Goal: Task Accomplishment & Management: Manage account settings

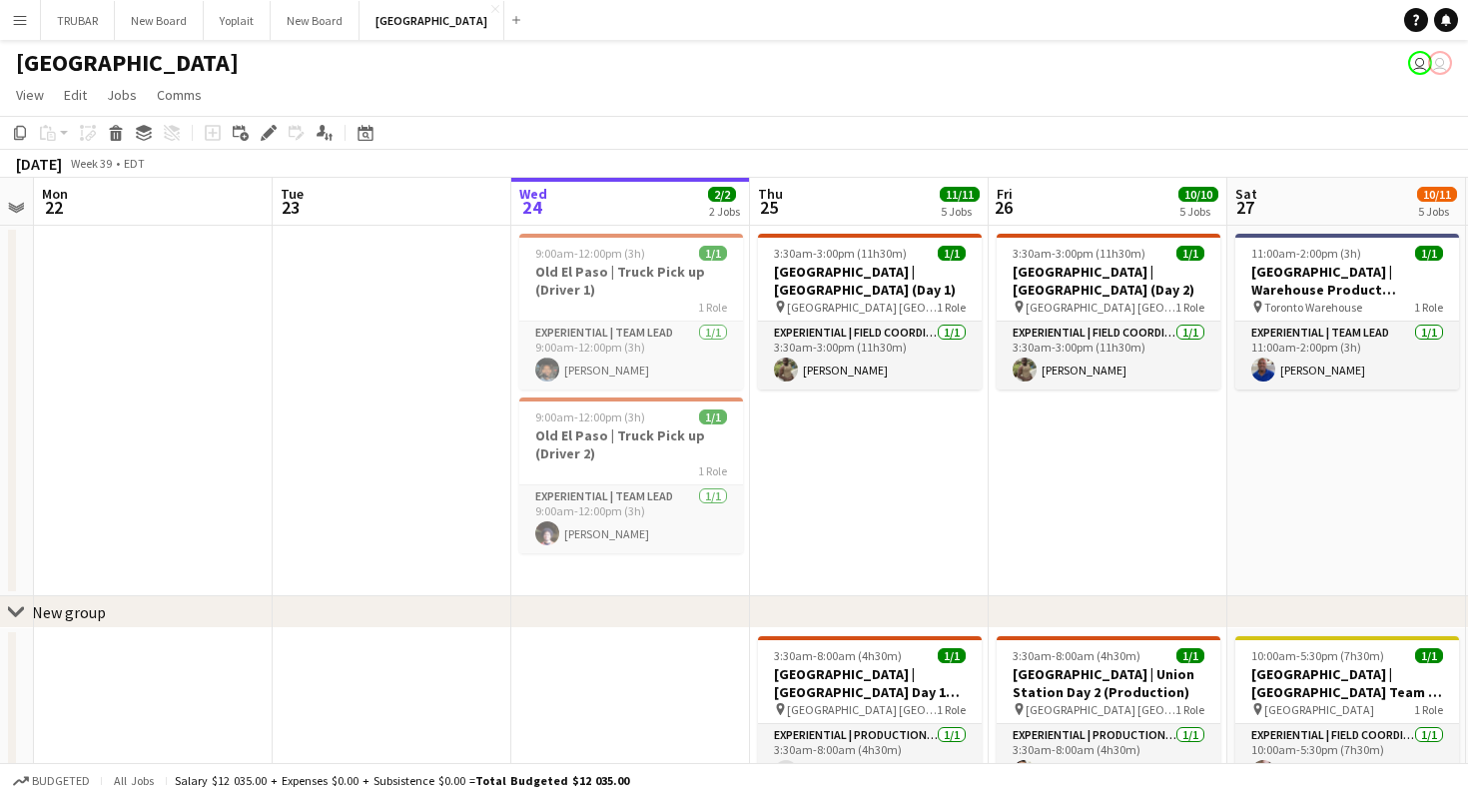
scroll to position [0, 442]
click at [488, 149] on app-toolbar "Copy Paste Paste Command V Paste with crew Command Shift V Paste linked Job [GE…" at bounding box center [734, 133] width 1468 height 34
click at [560, 132] on app-toolbar "Copy Paste Paste Command V Paste with crew Command Shift V Paste linked Job [GE…" at bounding box center [734, 133] width 1468 height 34
click at [543, 110] on app-page-menu "View Day view expanded Day view collapsed Month view Date picker Jump to [DATE]…" at bounding box center [734, 97] width 1468 height 38
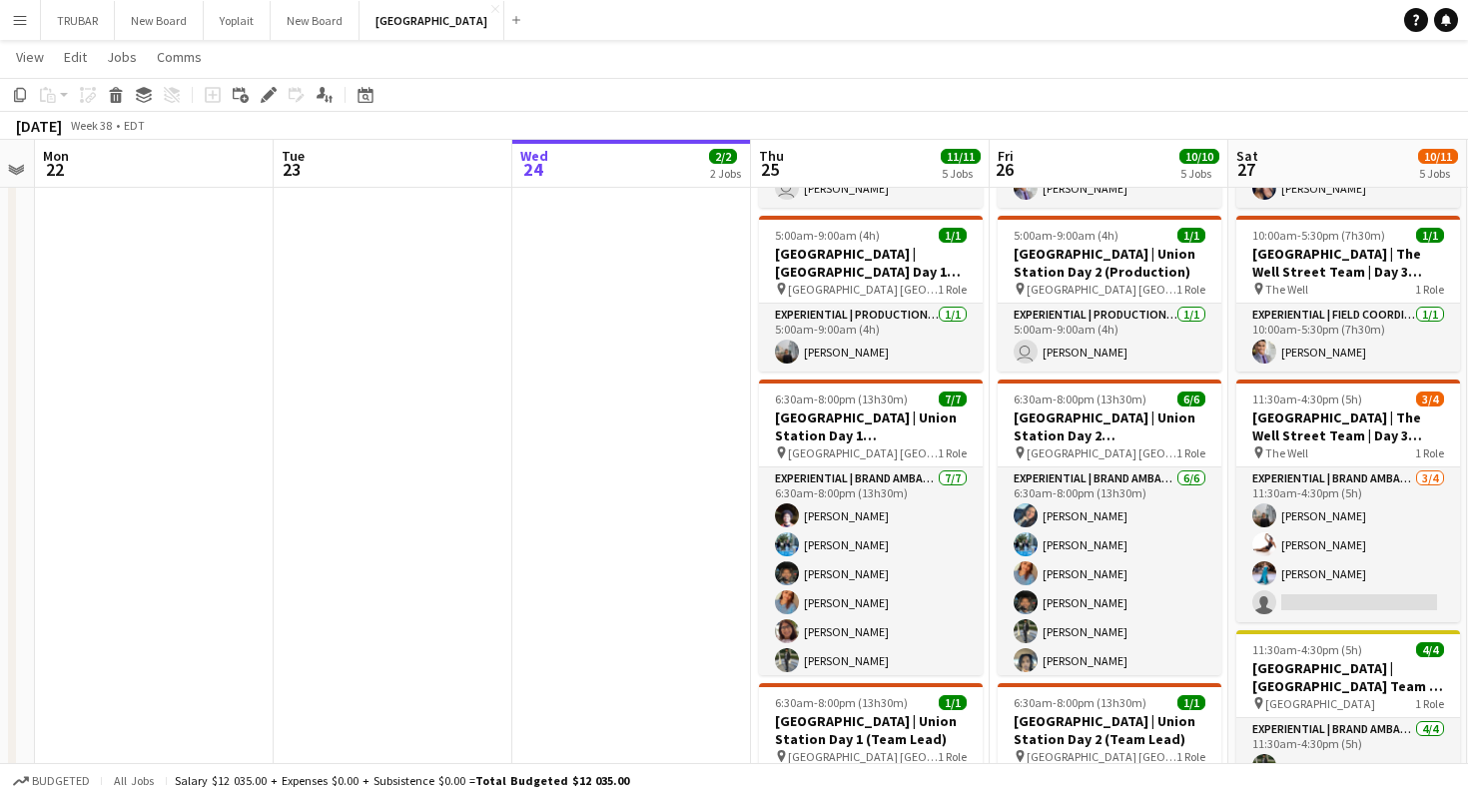
scroll to position [0, 450]
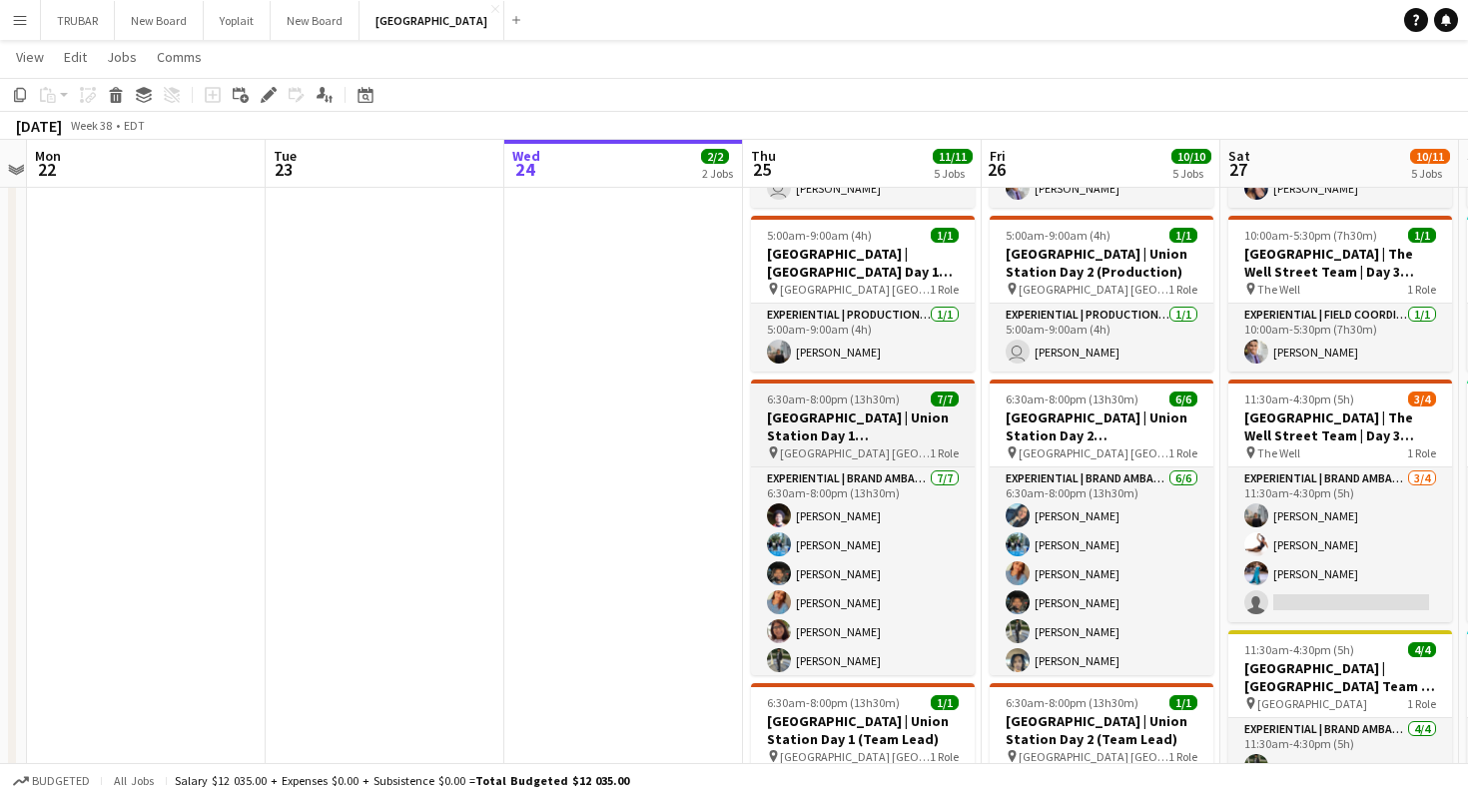
click at [798, 423] on h3 "[GEOGRAPHIC_DATA] | Union Station Day 1 ([GEOGRAPHIC_DATA] Ambassasdors)" at bounding box center [863, 426] width 224 height 36
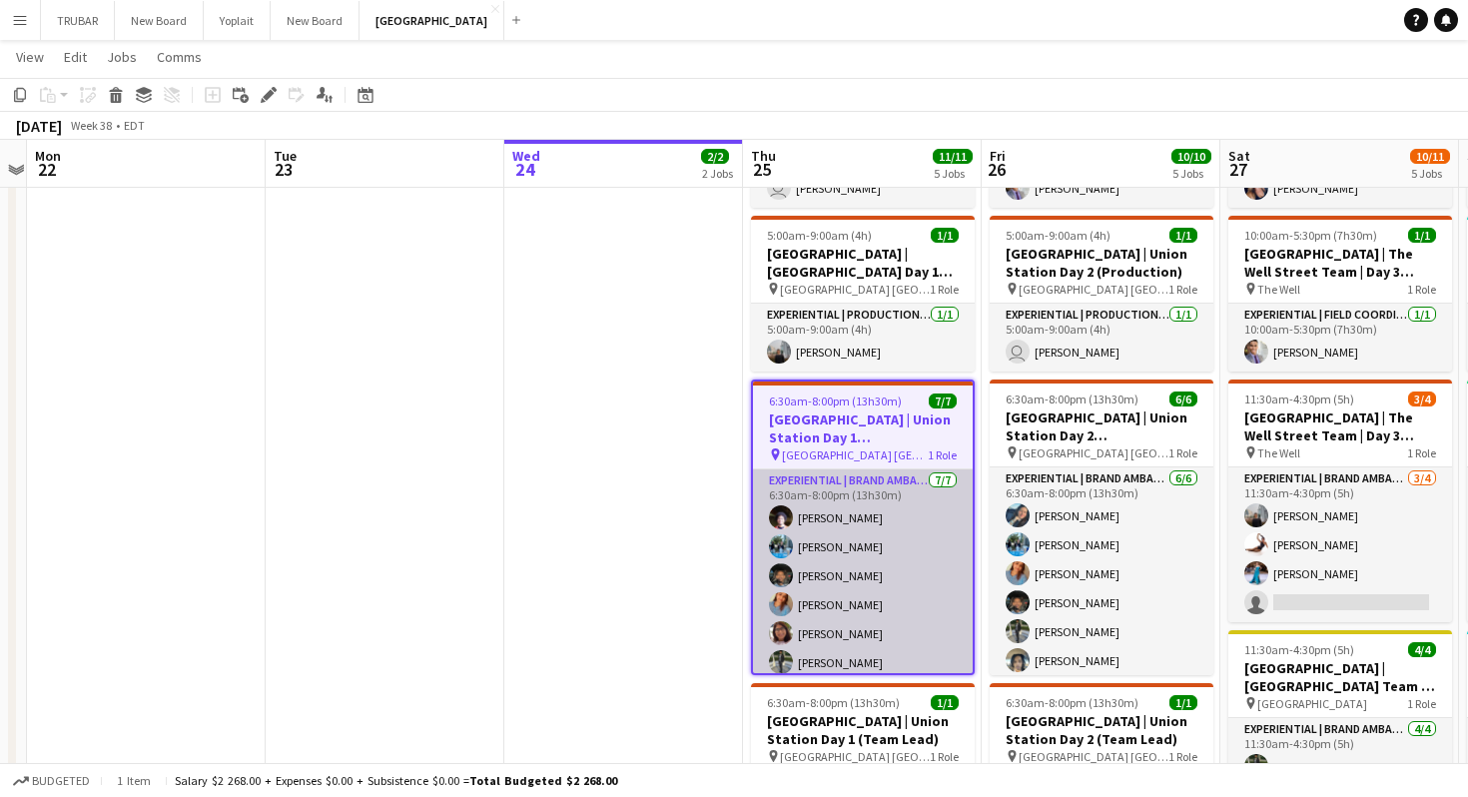
click at [925, 547] on app-card-role "Experiential | Brand Ambassador [DATE] 6:30am-8:00pm (13h30m) [PERSON_NAME] [PE…" at bounding box center [863, 590] width 220 height 242
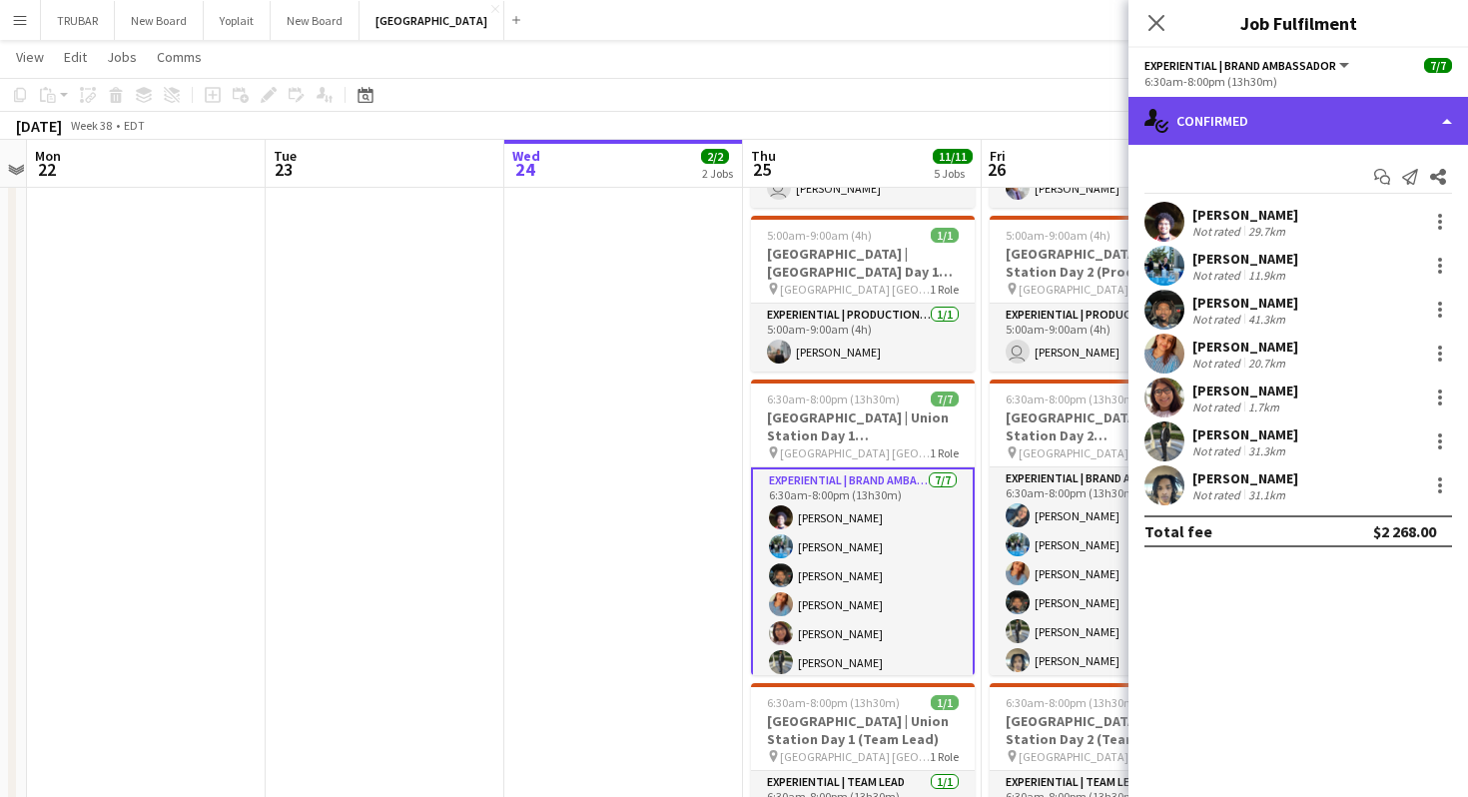
click at [1348, 133] on div "single-neutral-actions-check-2 Confirmed" at bounding box center [1299, 121] width 340 height 48
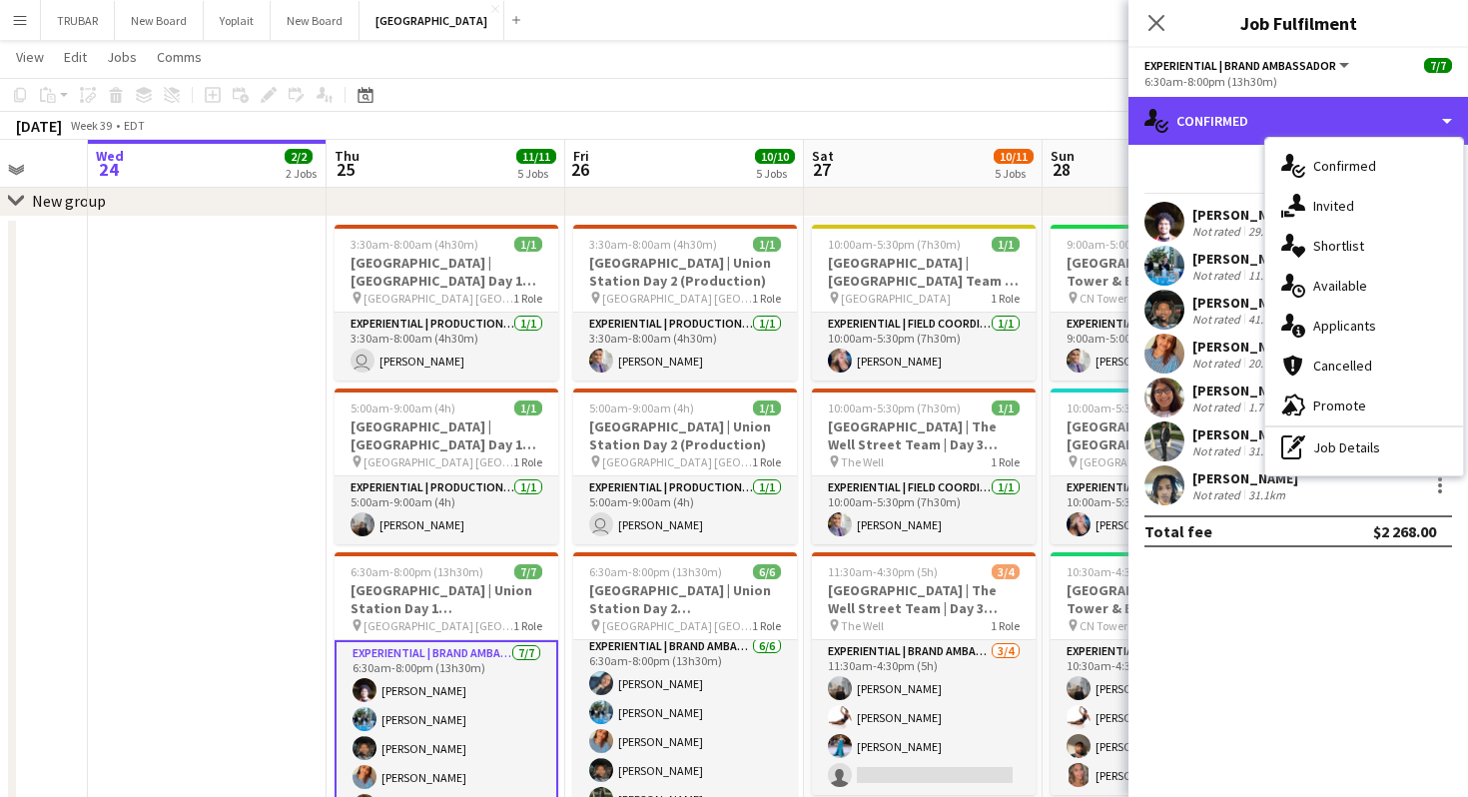
scroll to position [398, 0]
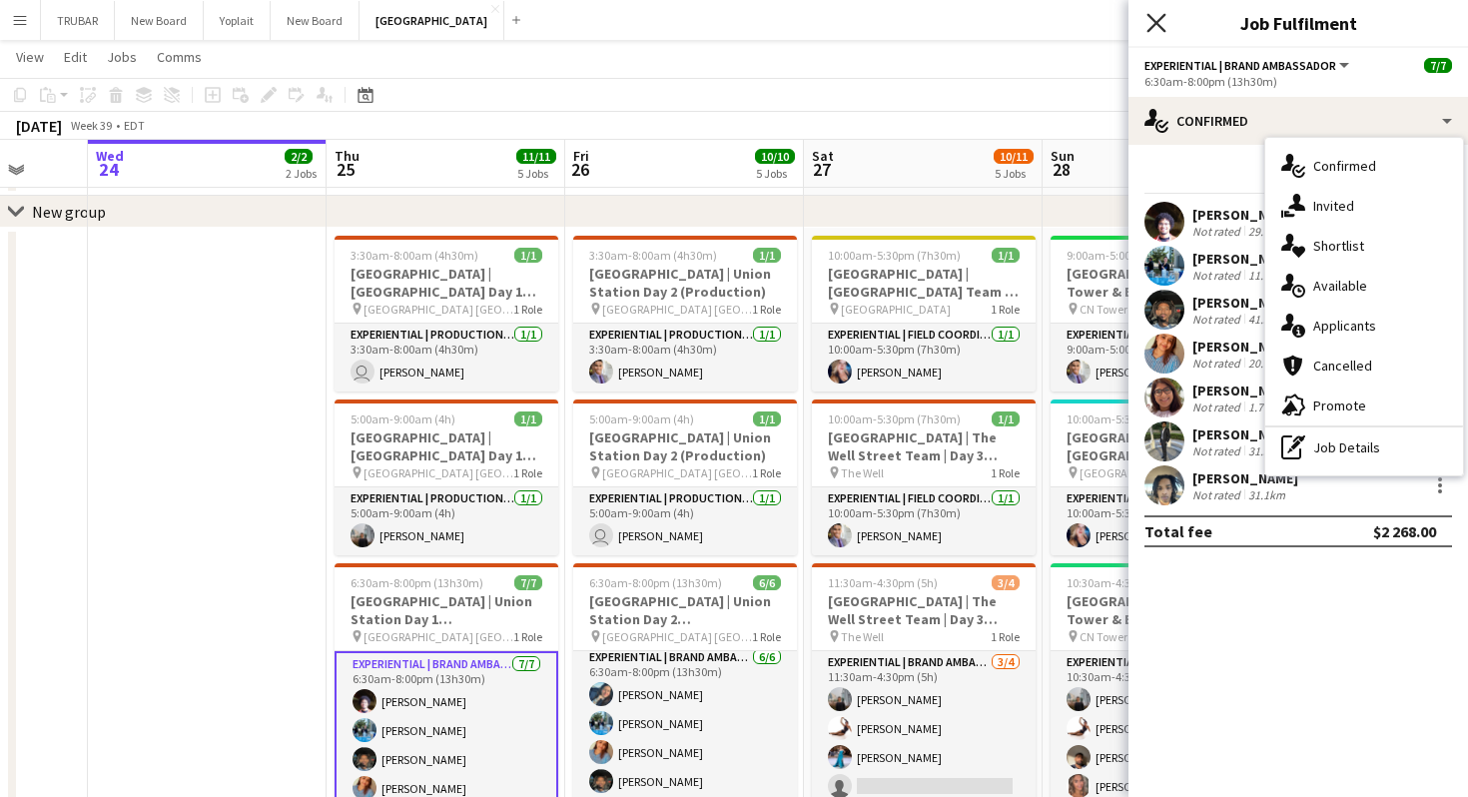
click at [1157, 29] on icon "Close pop-in" at bounding box center [1156, 22] width 19 height 19
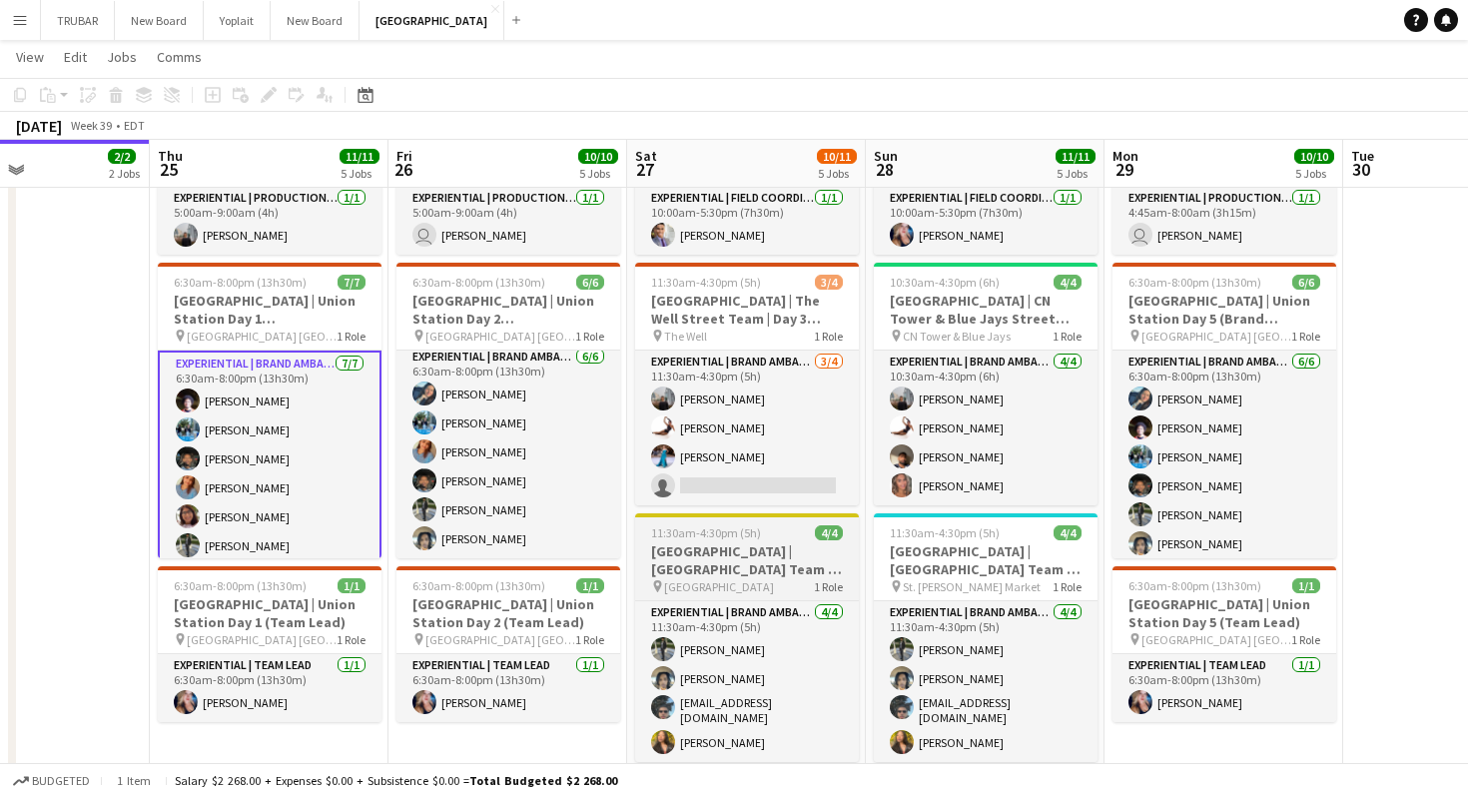
scroll to position [0, 524]
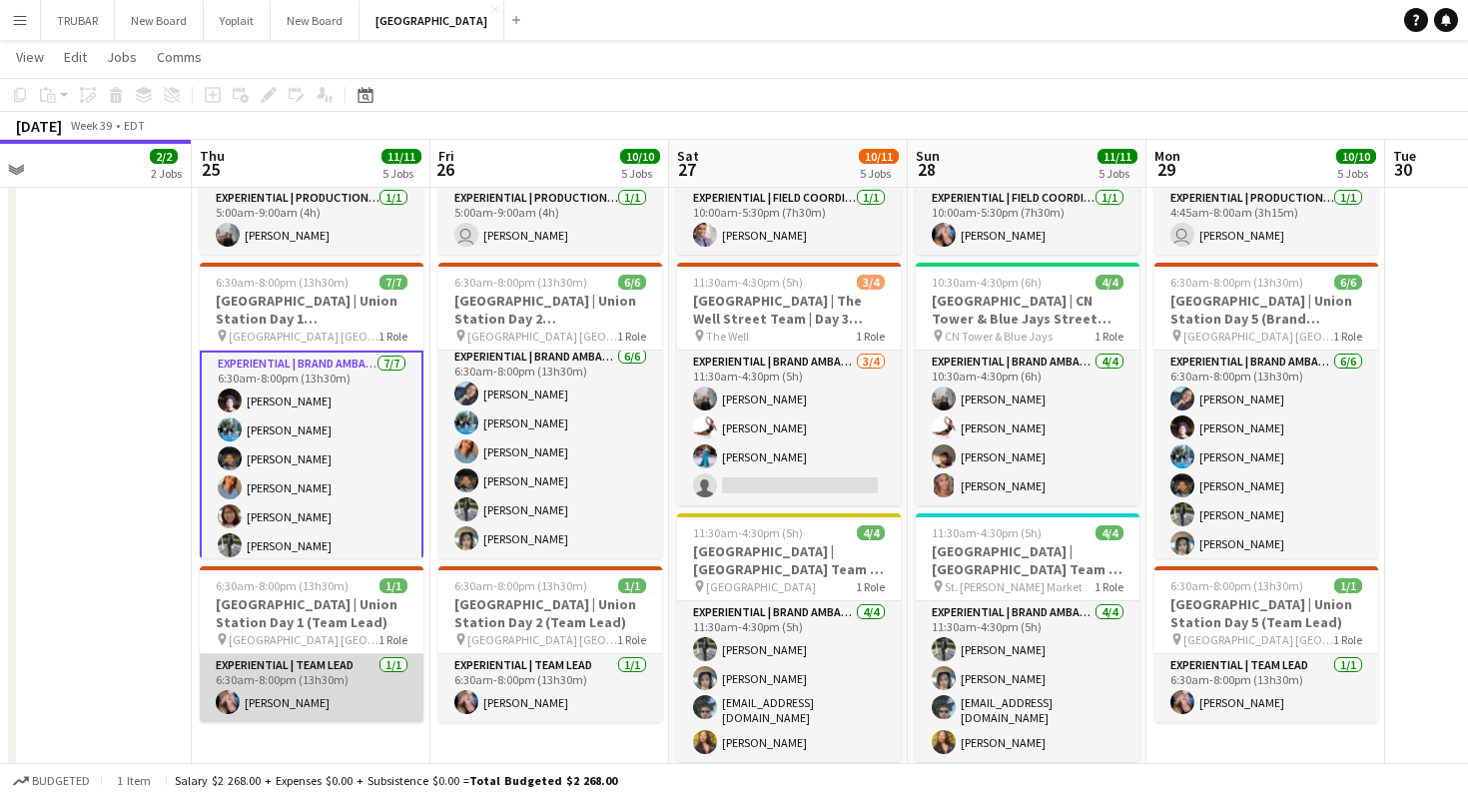
click at [317, 688] on app-card-role "Experiential | Team Lead [DATE] 6:30am-8:00pm (13h30m) [PERSON_NAME]" at bounding box center [312, 688] width 224 height 68
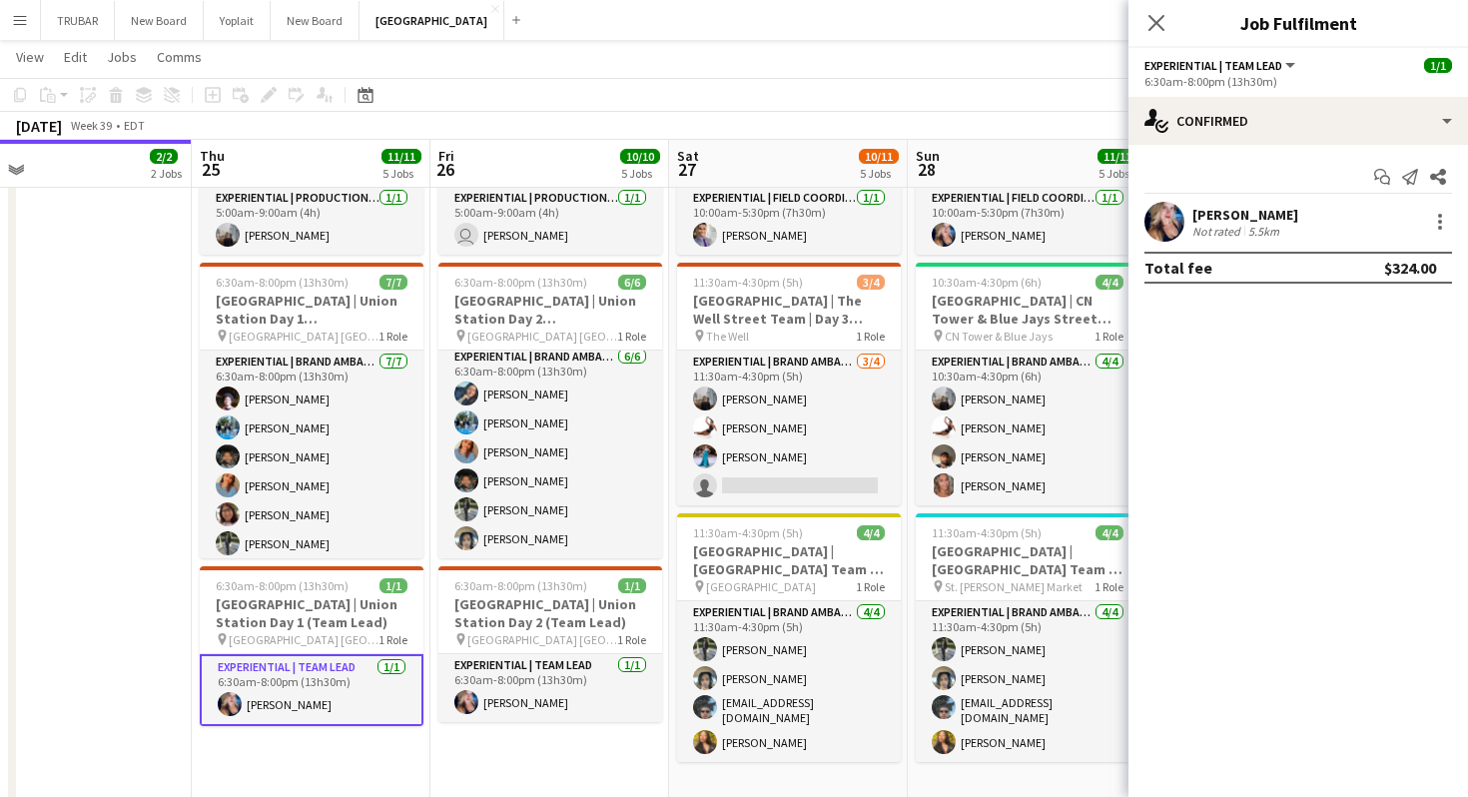
click at [1311, 219] on div "[PERSON_NAME] Not rated 5.5km" at bounding box center [1299, 222] width 340 height 40
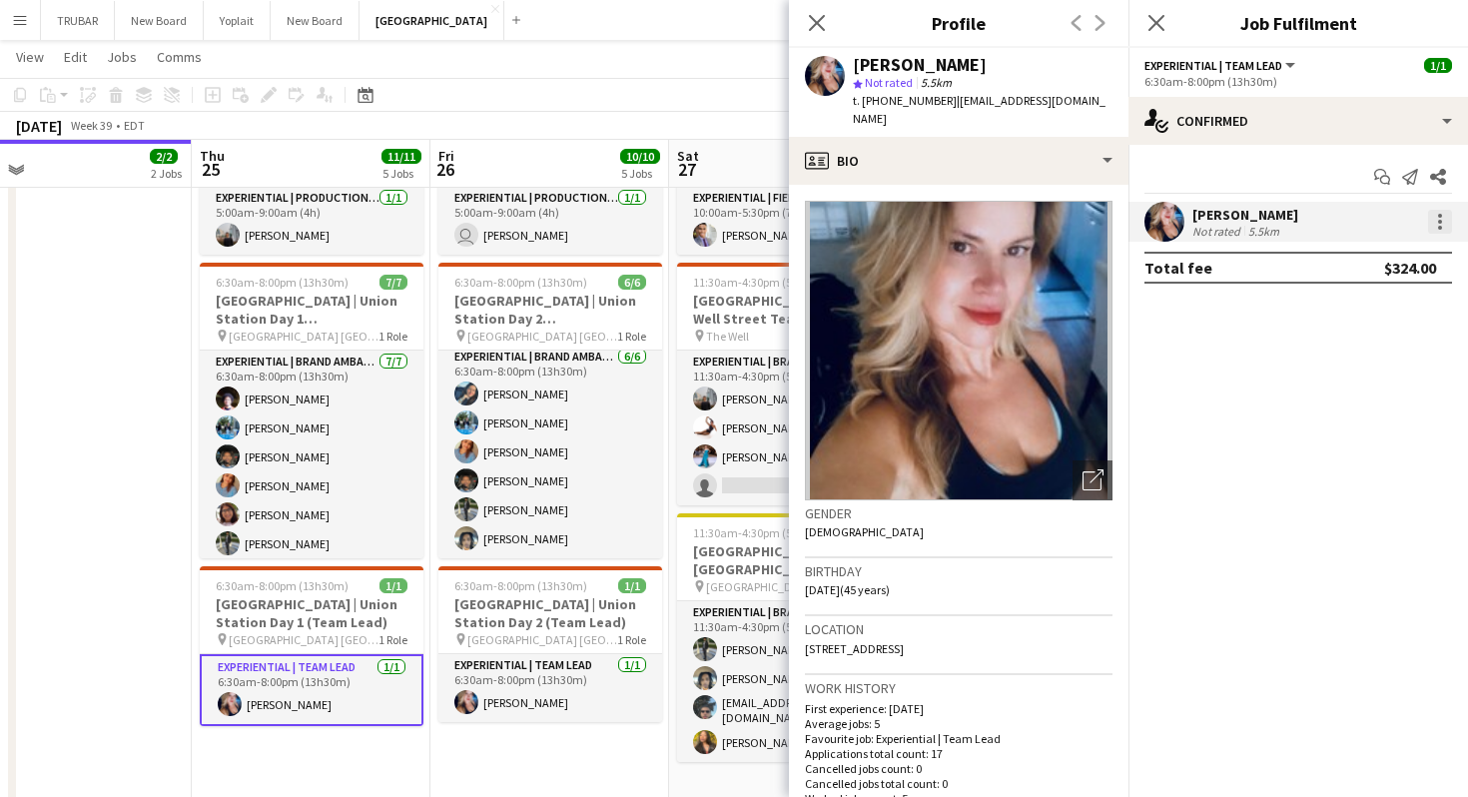
click at [1442, 224] on div at bounding box center [1440, 222] width 24 height 24
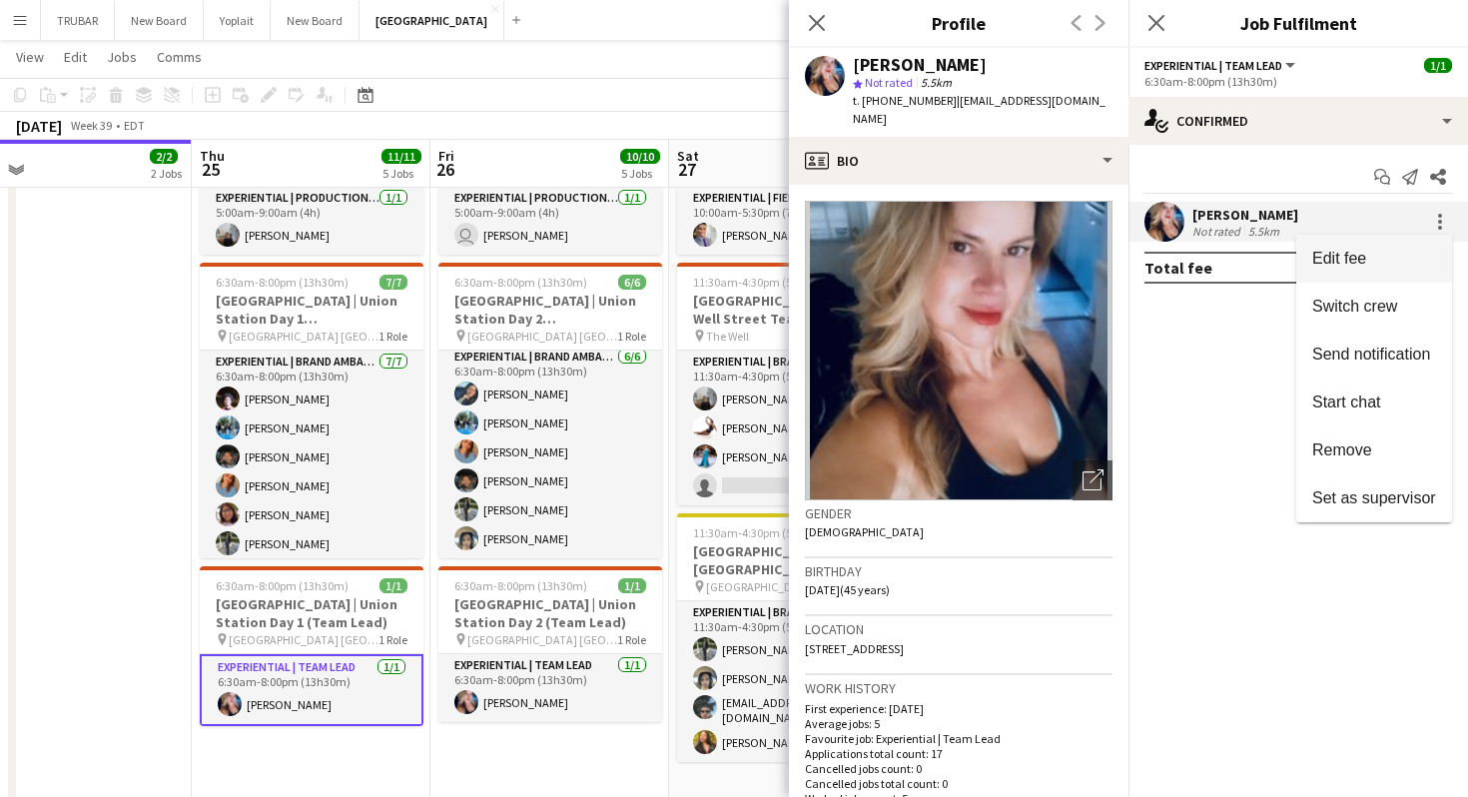
click at [1379, 269] on button "Edit fee" at bounding box center [1374, 259] width 156 height 48
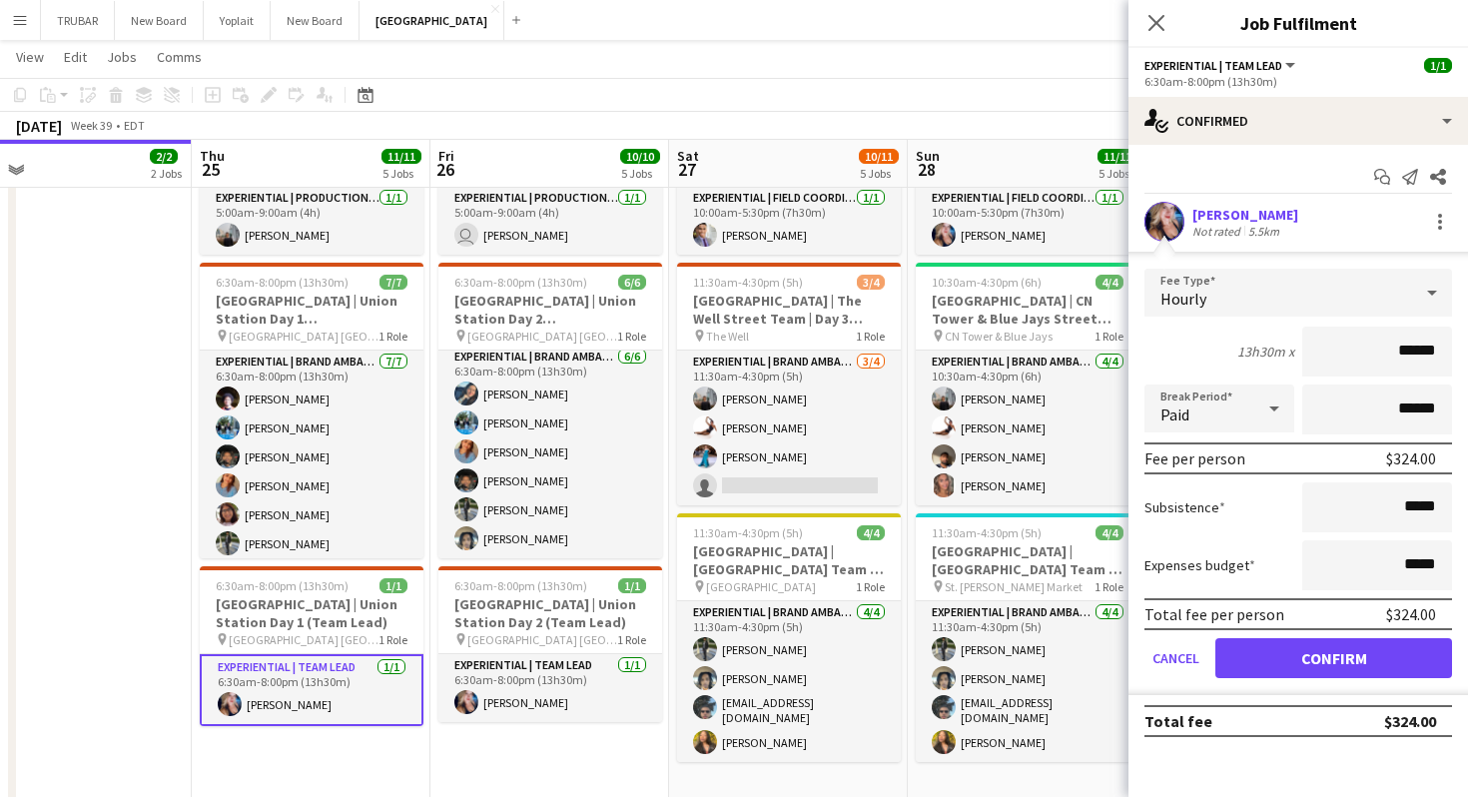
drag, startPoint x: 1359, startPoint y: 347, endPoint x: 1452, endPoint y: 345, distance: 92.9
click at [1452, 345] on form "Fee Type Hourly 13h30m x ****** Break Period Paid ****** Fee per person $324.00…" at bounding box center [1299, 482] width 340 height 426
type input "***"
click at [1257, 333] on div "13h30m x ***" at bounding box center [1299, 352] width 308 height 50
click at [1320, 648] on button "Confirm" at bounding box center [1333, 658] width 237 height 40
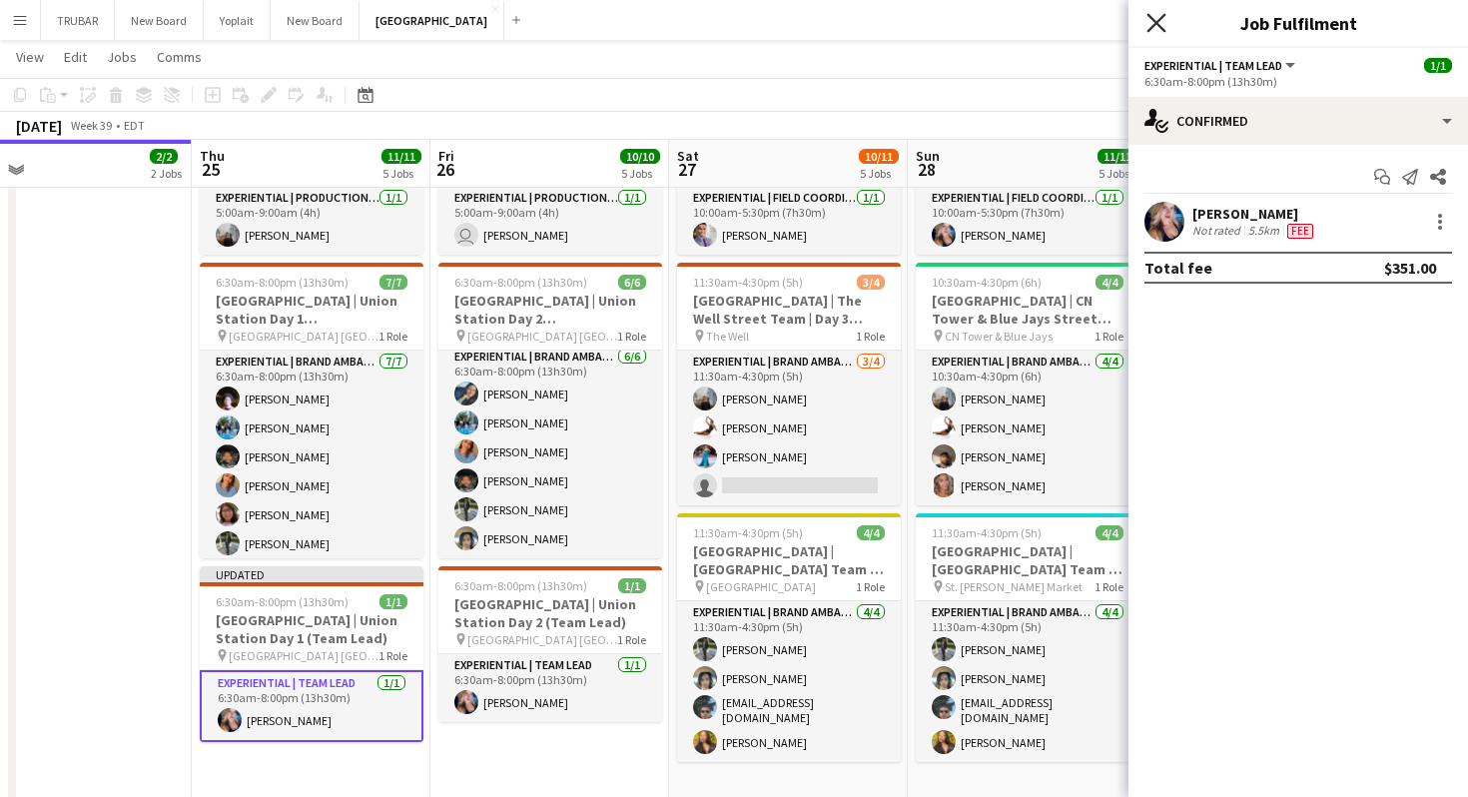
click at [1155, 27] on icon "Close pop-in" at bounding box center [1156, 22] width 19 height 19
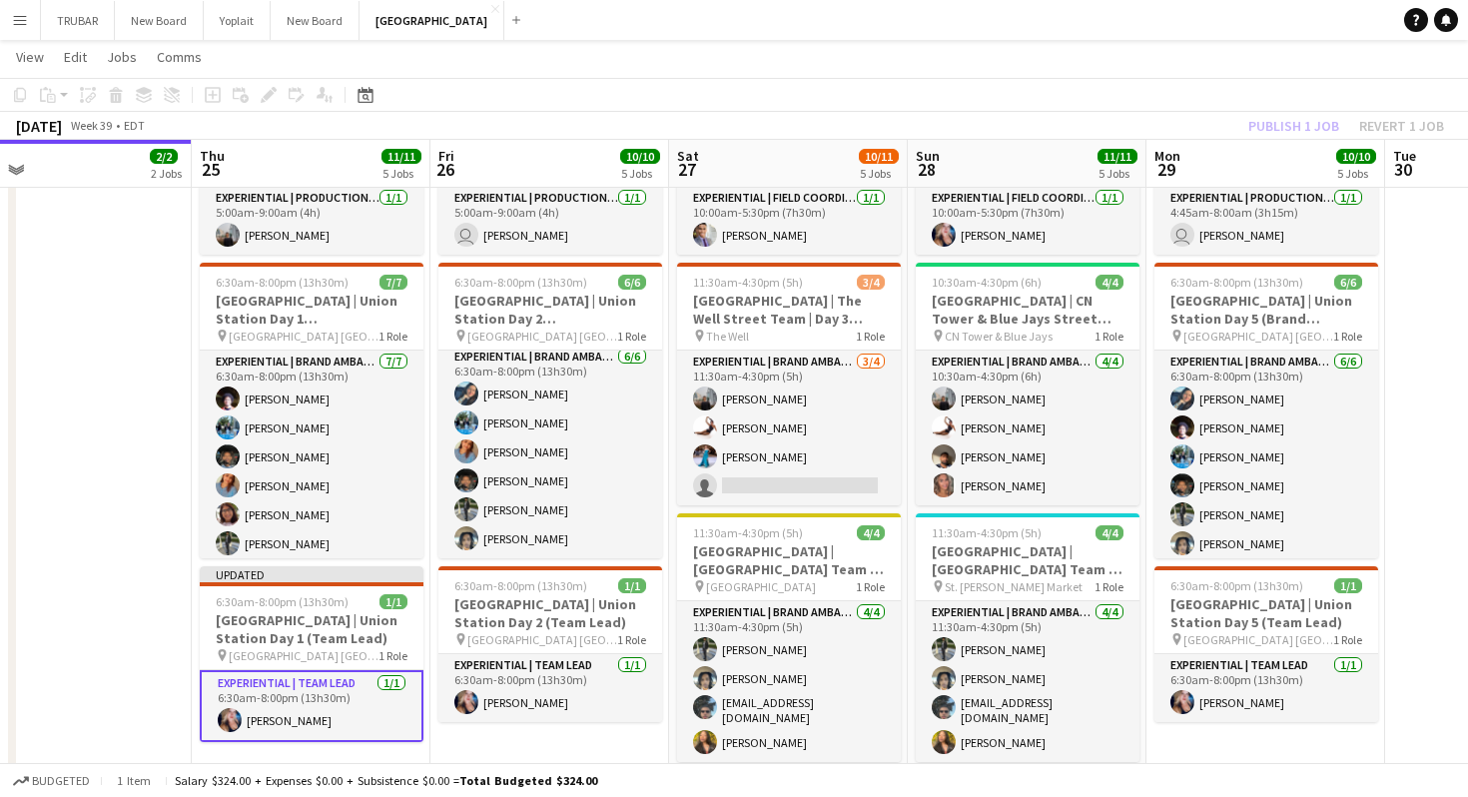
scroll to position [707, 0]
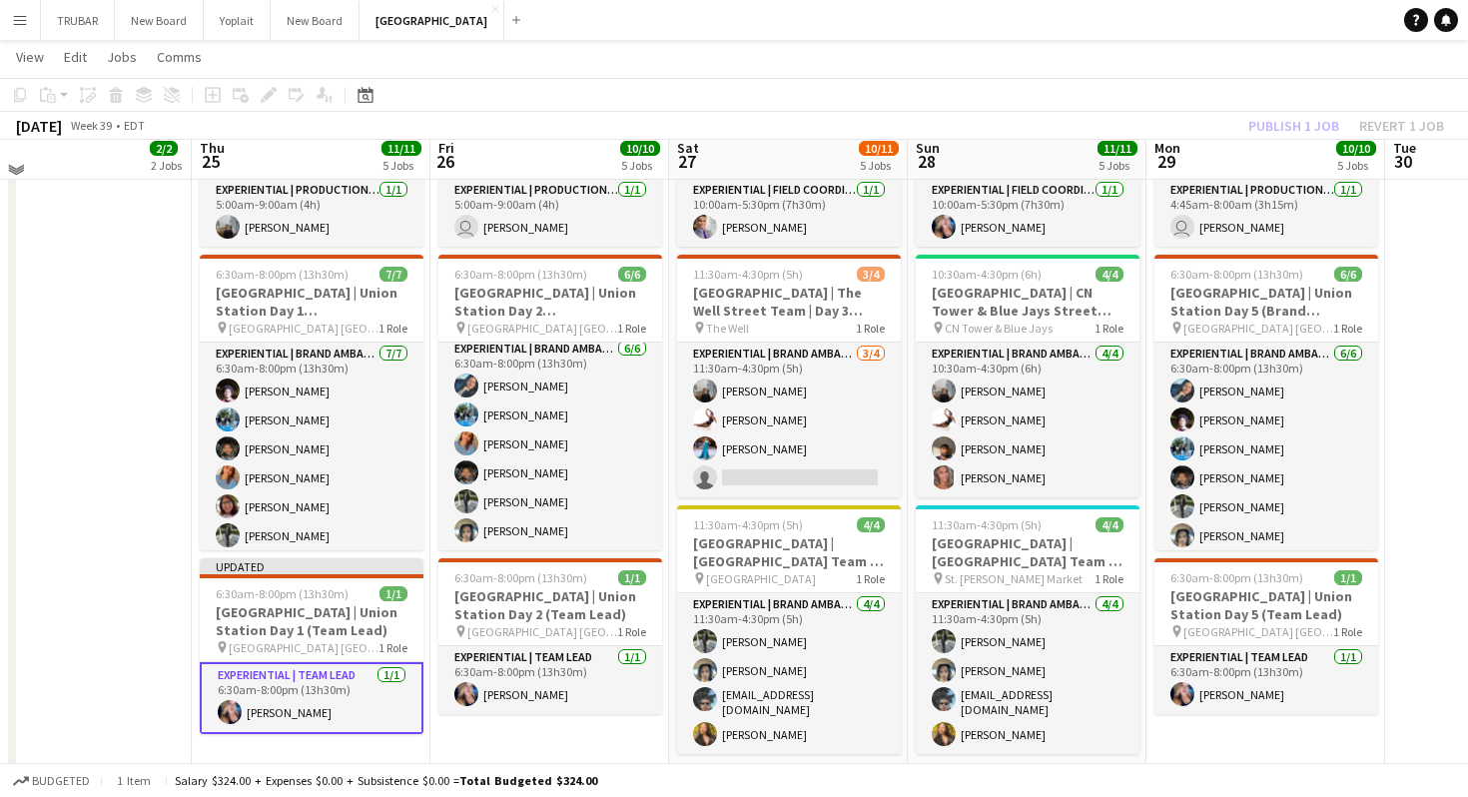
click at [1249, 114] on div "Publish 1 job Revert 1 job" at bounding box center [1346, 126] width 244 height 26
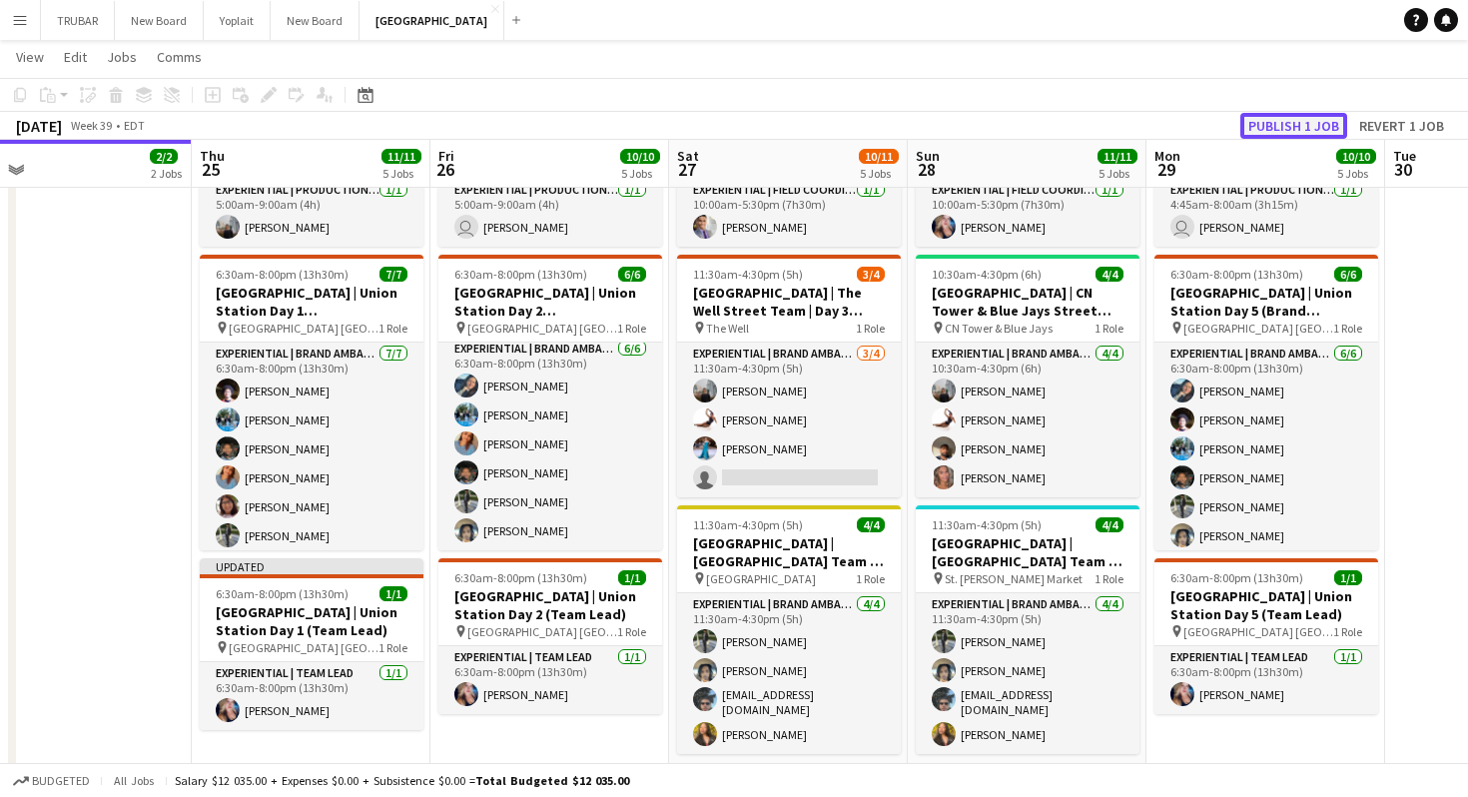
click at [1263, 120] on button "Publish 1 job" at bounding box center [1293, 126] width 107 height 26
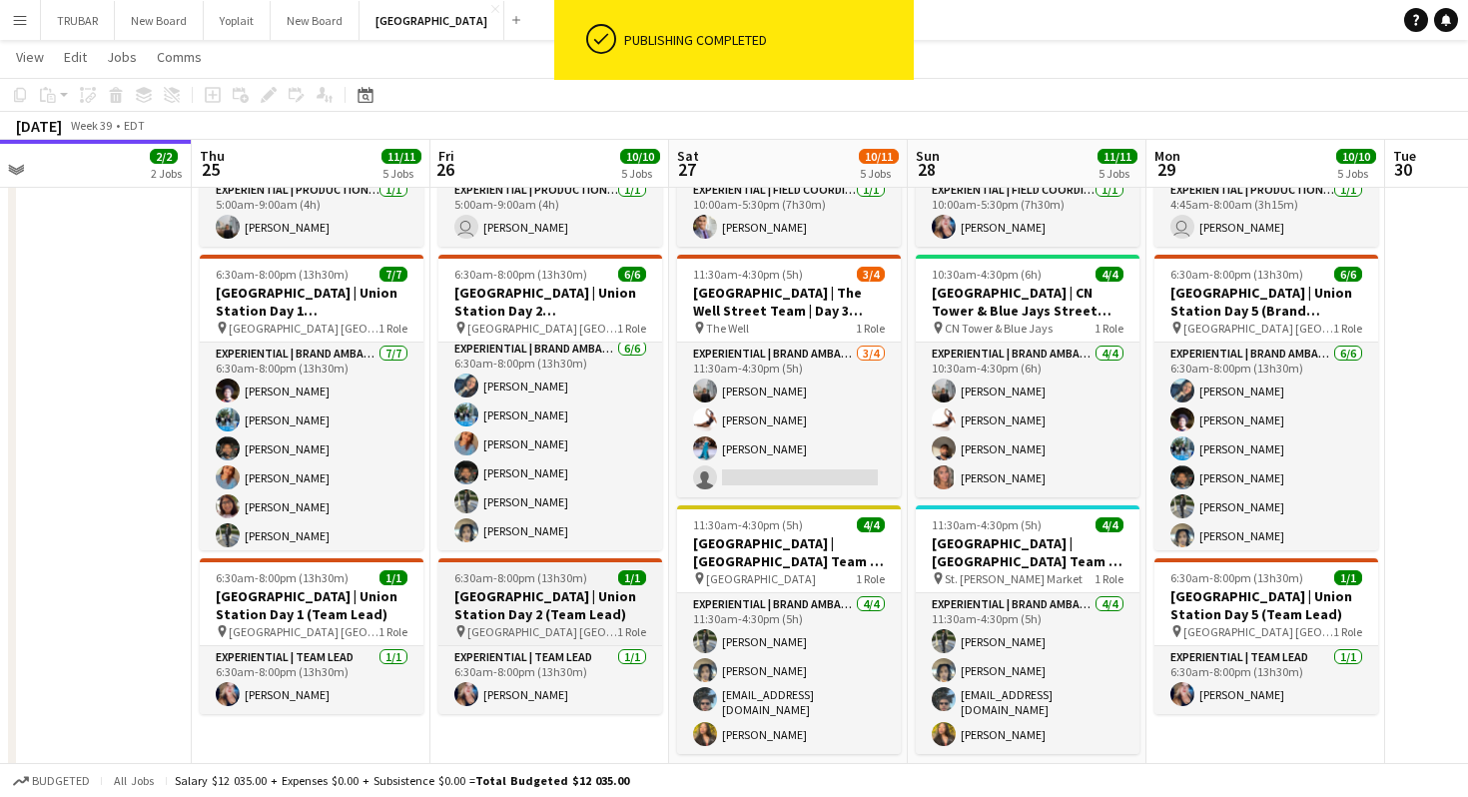
click at [530, 619] on h3 "[GEOGRAPHIC_DATA] | Union Station Day 2 (Team Lead)" at bounding box center [550, 605] width 224 height 36
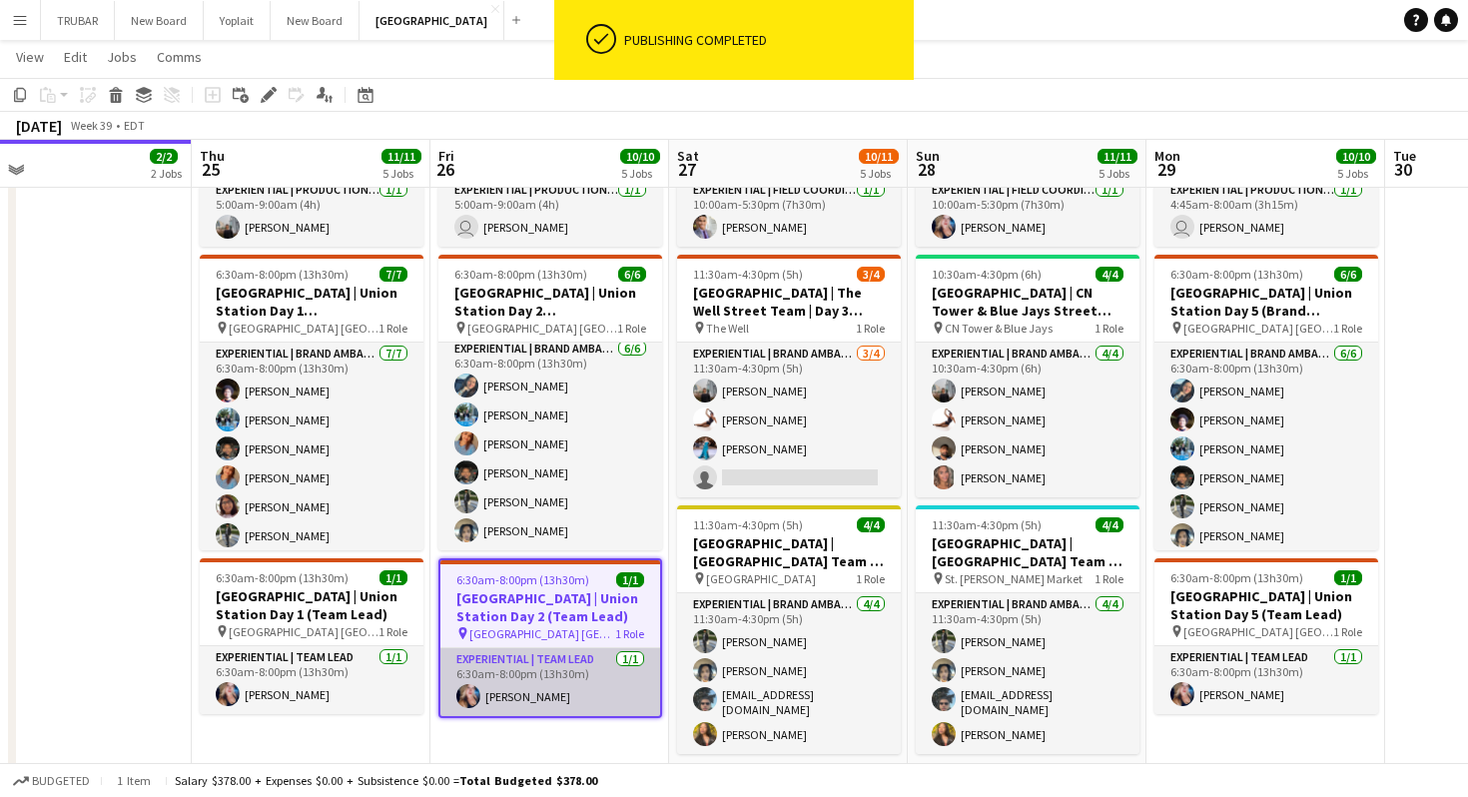
click at [590, 689] on app-card-role "Experiential | Team Lead [DATE] 6:30am-8:00pm (13h30m) [PERSON_NAME]" at bounding box center [550, 682] width 220 height 68
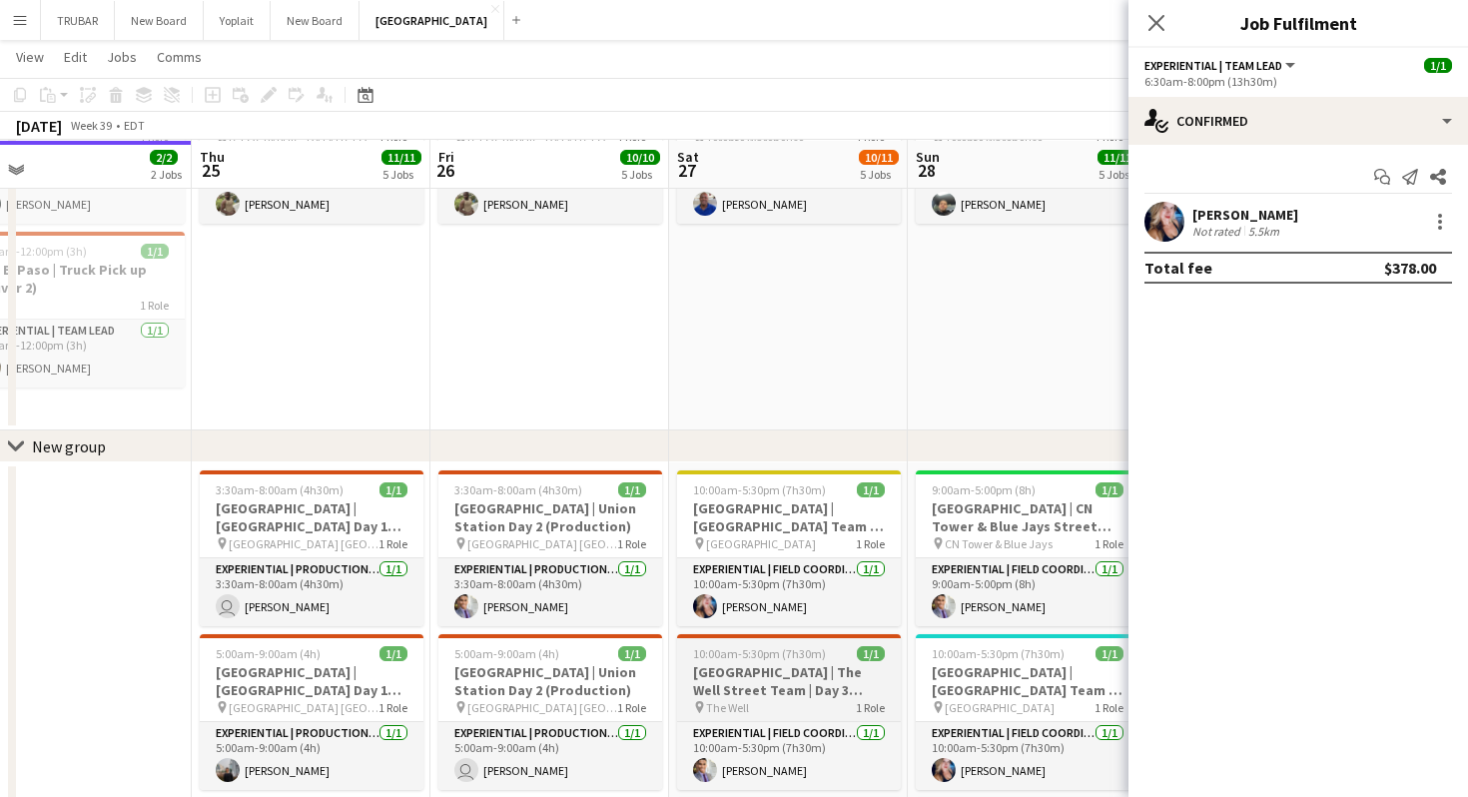
scroll to position [171, 0]
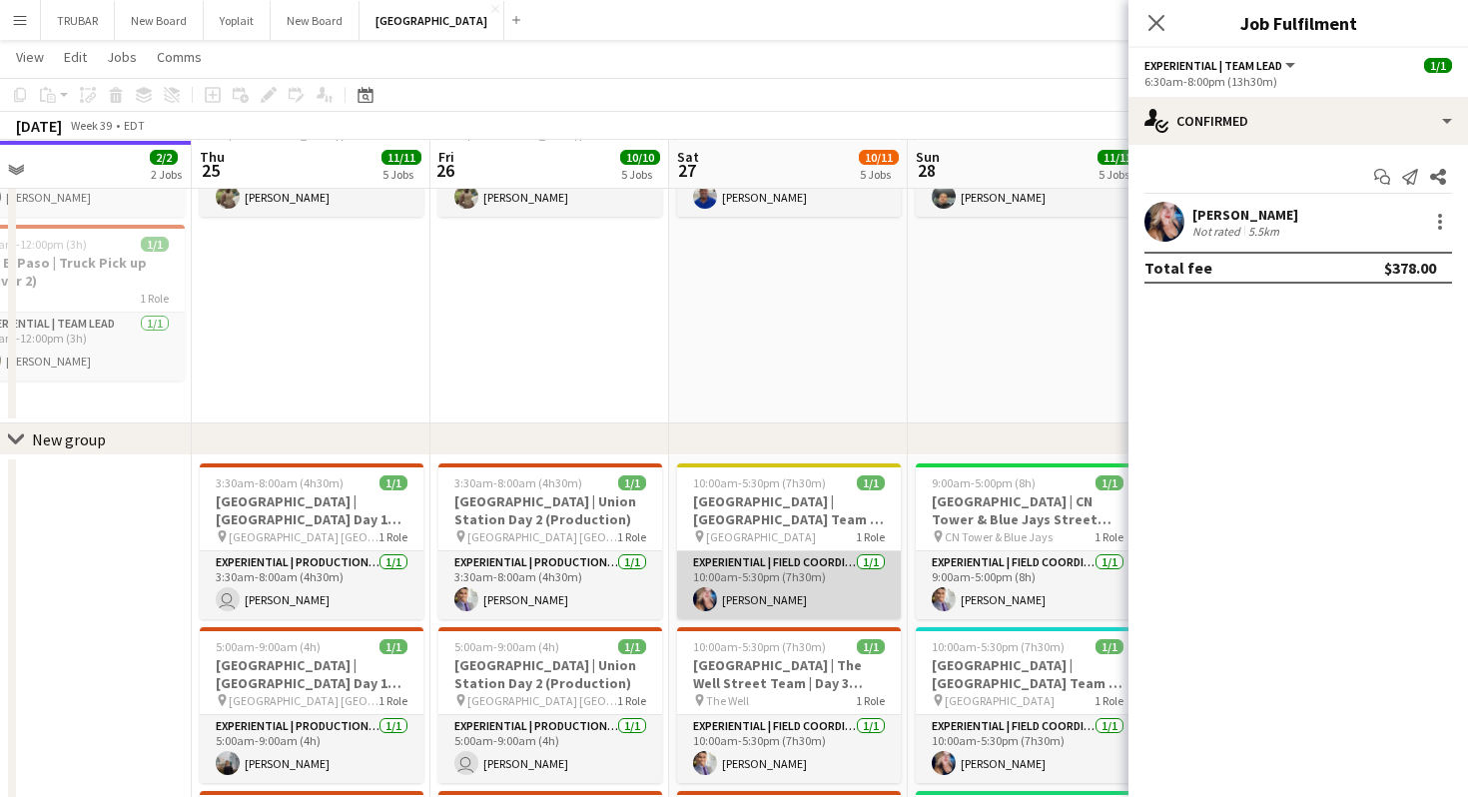
click at [820, 584] on app-card-role "Experiential | Field Coordinator [DATE] 10:00am-5:30pm (7h30m) [PERSON_NAME]" at bounding box center [789, 585] width 224 height 68
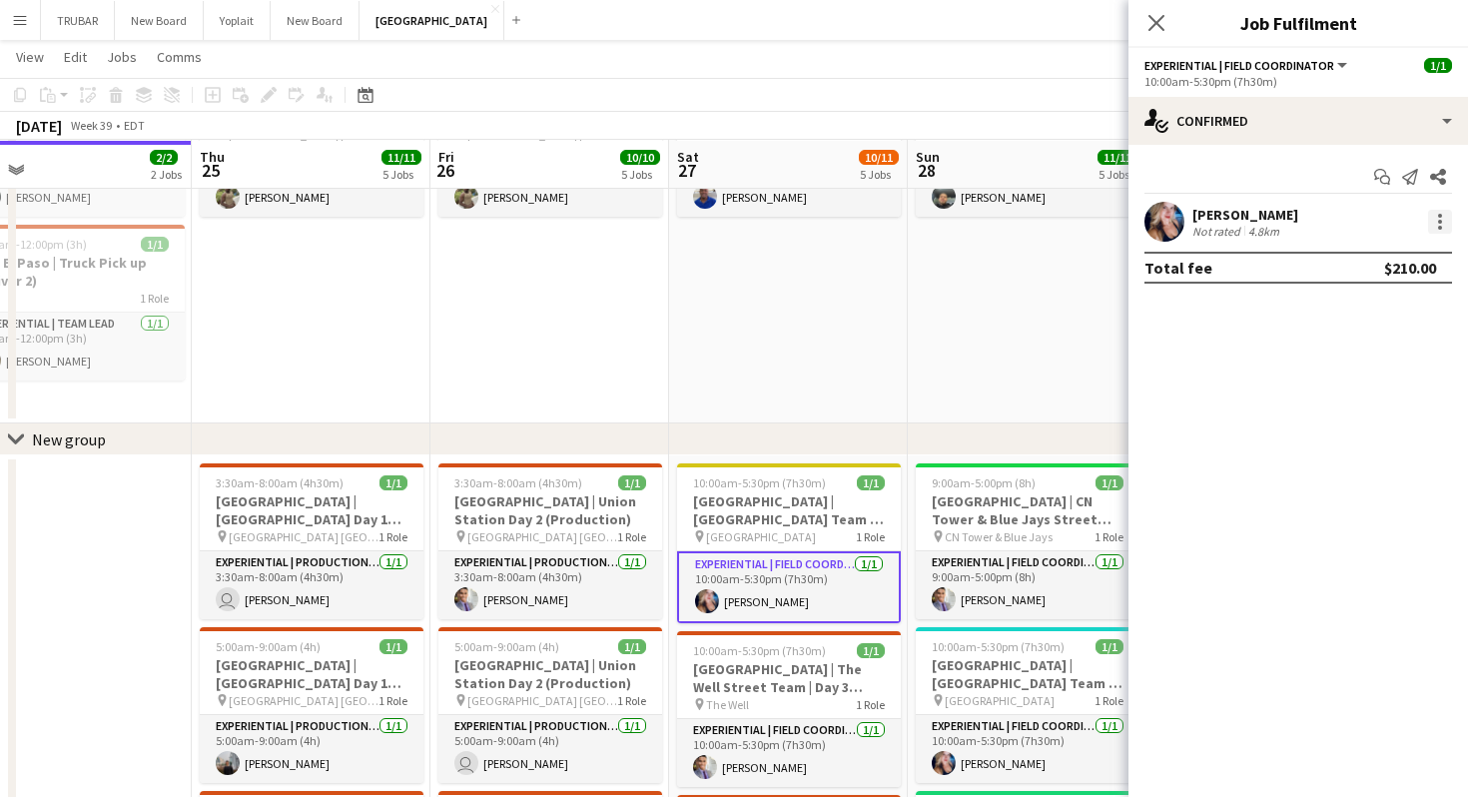
click at [1437, 220] on div at bounding box center [1440, 222] width 24 height 24
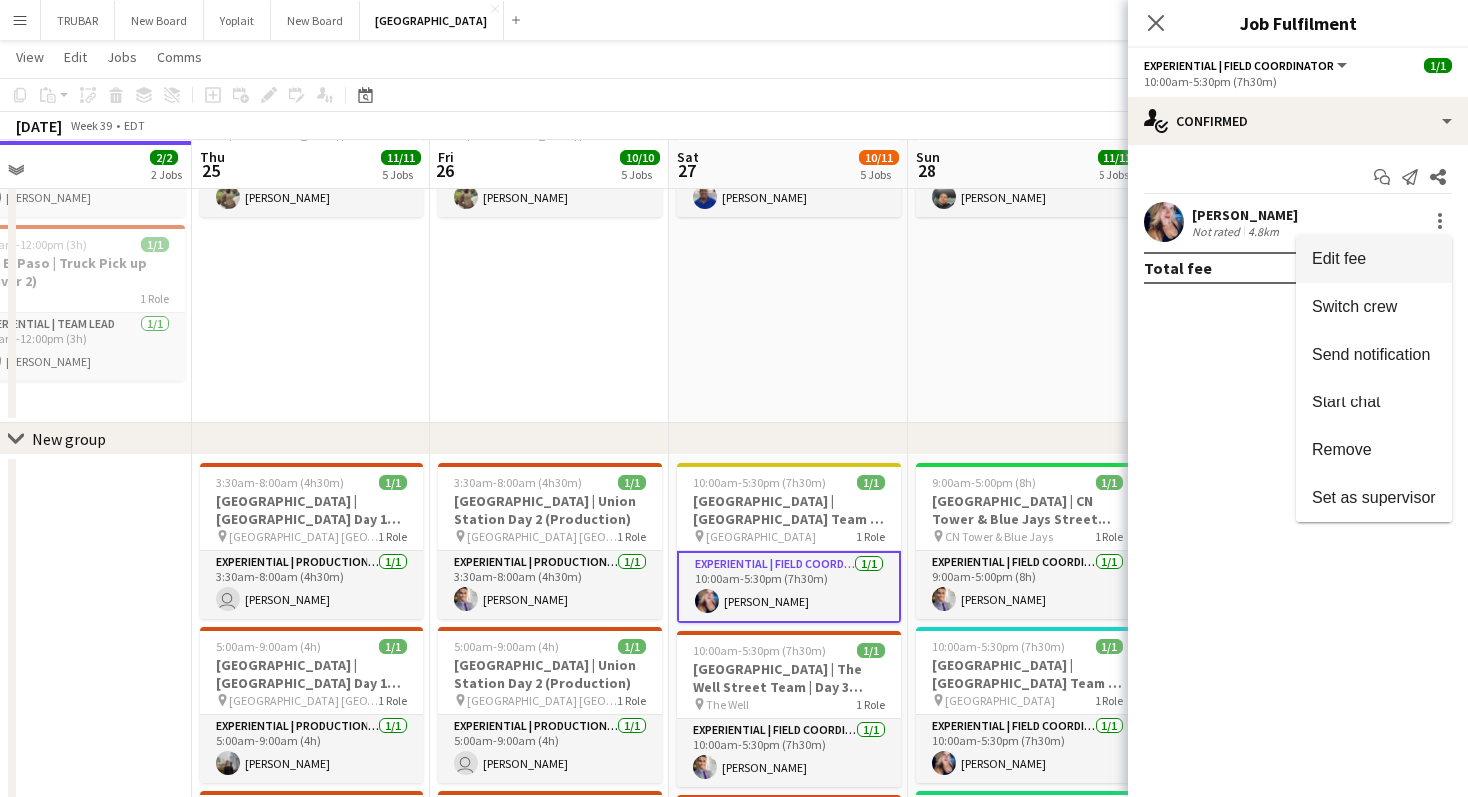
click at [1372, 251] on span "Edit fee" at bounding box center [1374, 259] width 124 height 18
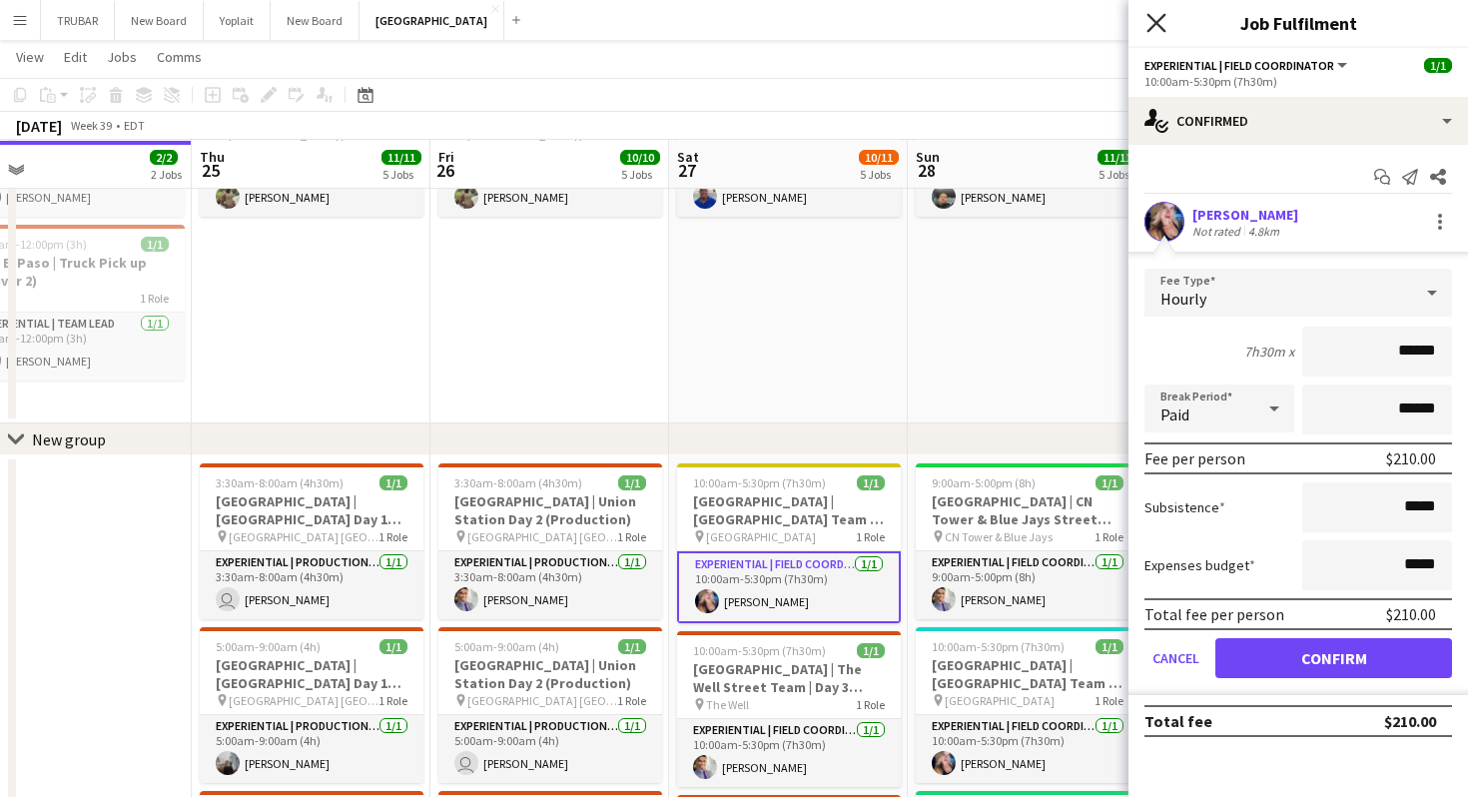
click at [1159, 22] on icon "Close pop-in" at bounding box center [1156, 22] width 19 height 19
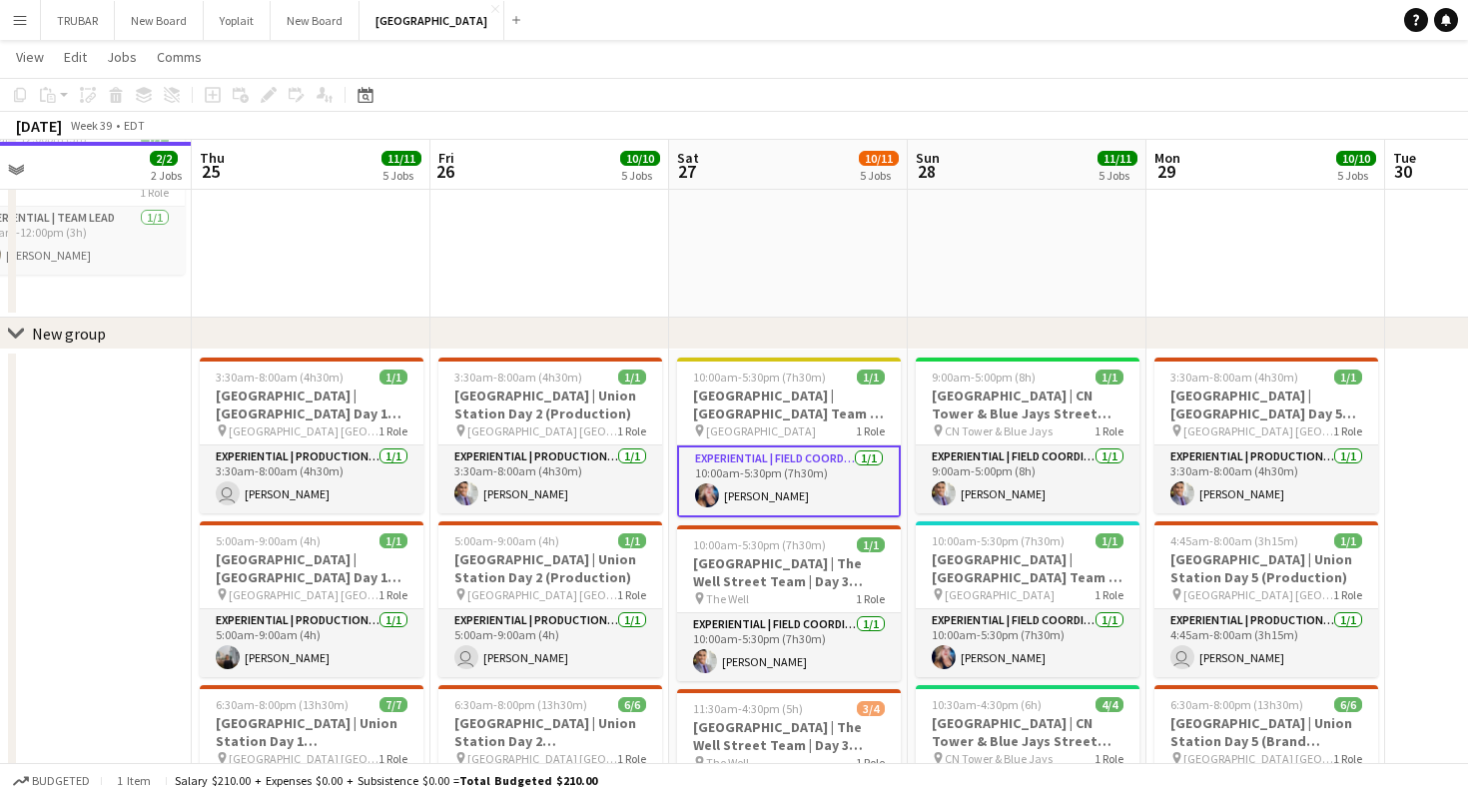
scroll to position [266, 0]
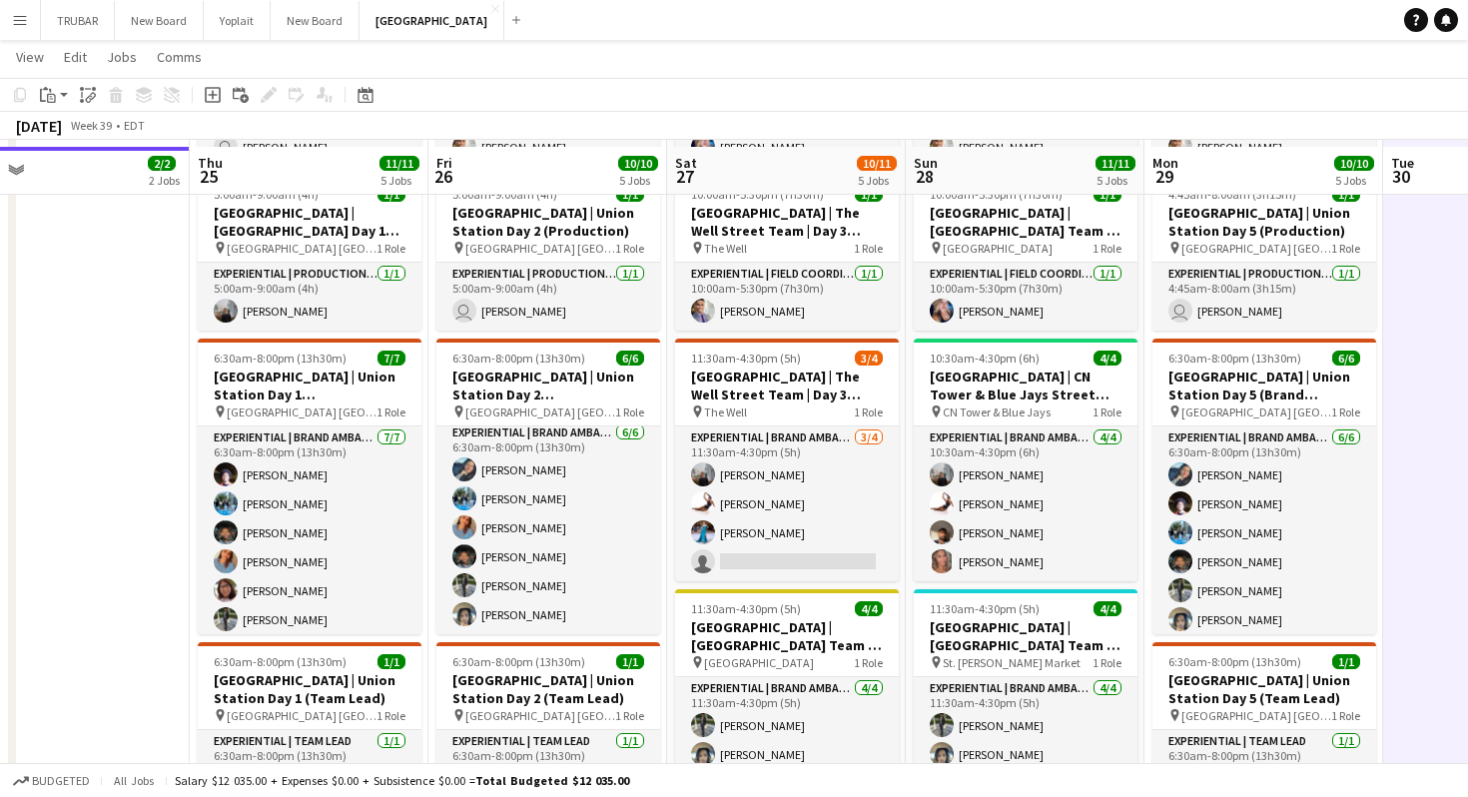
scroll to position [738, 0]
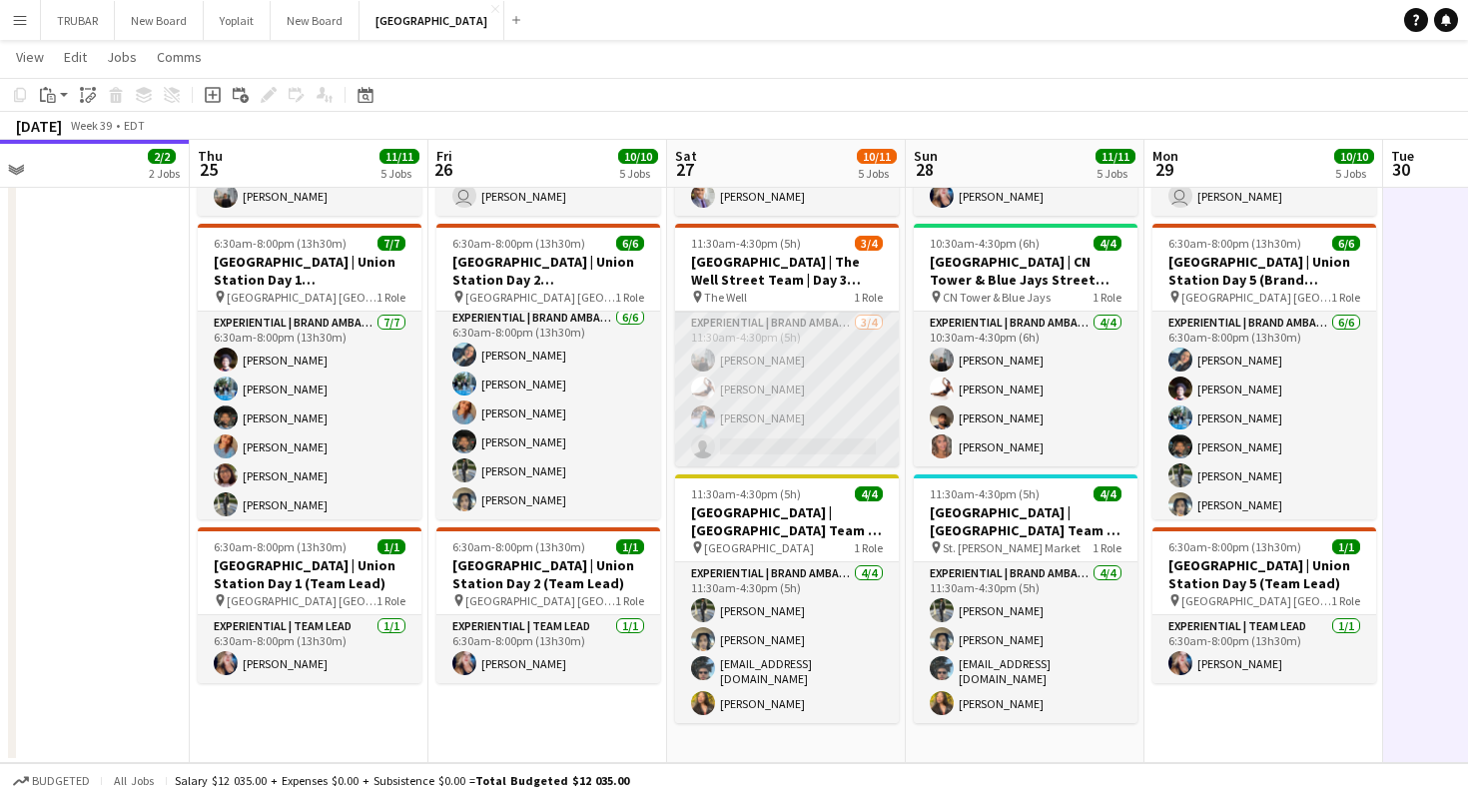
click at [773, 447] on app-card-role "Experiential | Brand Ambassador [DATE] 11:30am-4:30pm (5h) [PERSON_NAME] [PERSO…" at bounding box center [787, 389] width 224 height 155
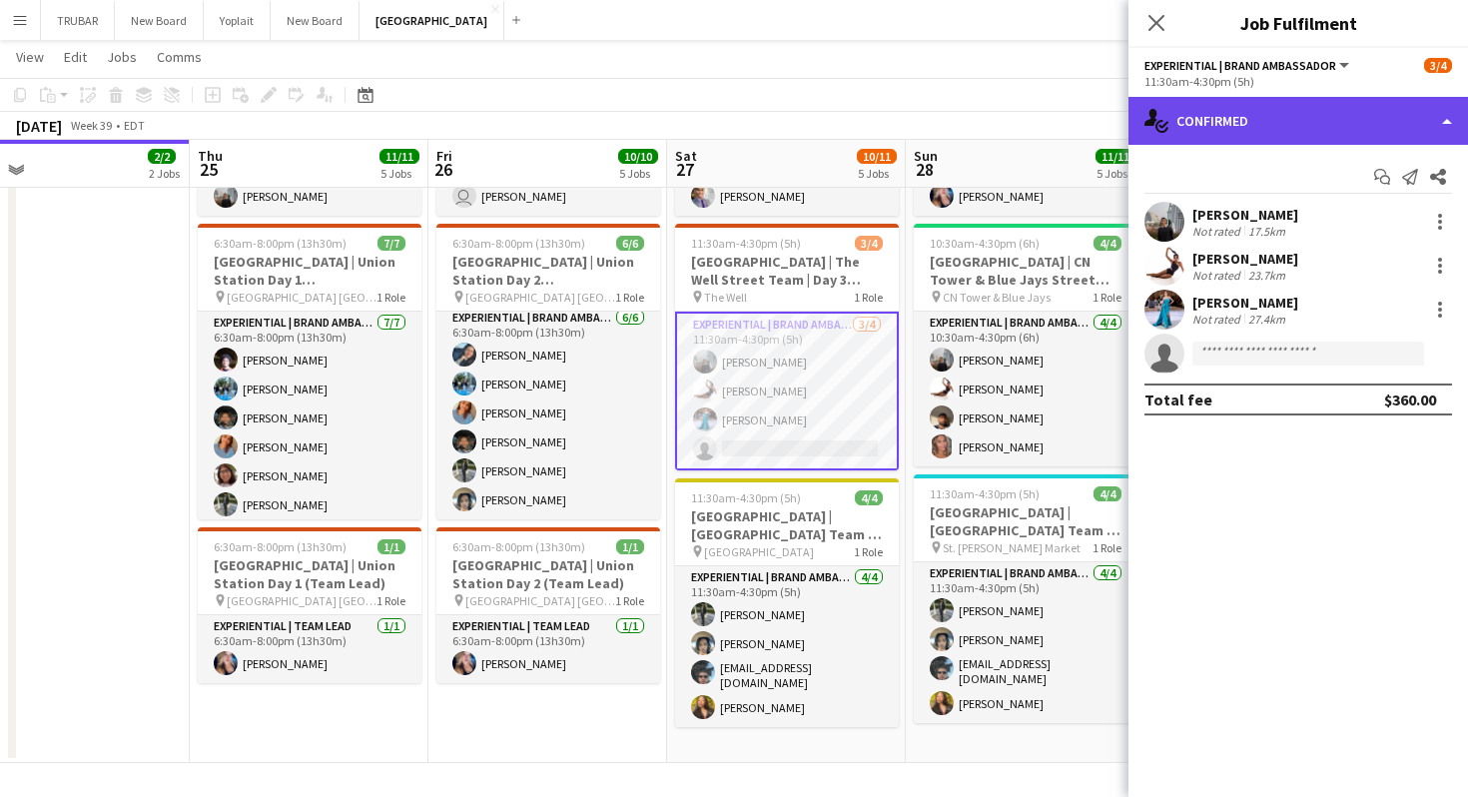
click at [1228, 114] on div "single-neutral-actions-check-2 Confirmed" at bounding box center [1299, 121] width 340 height 48
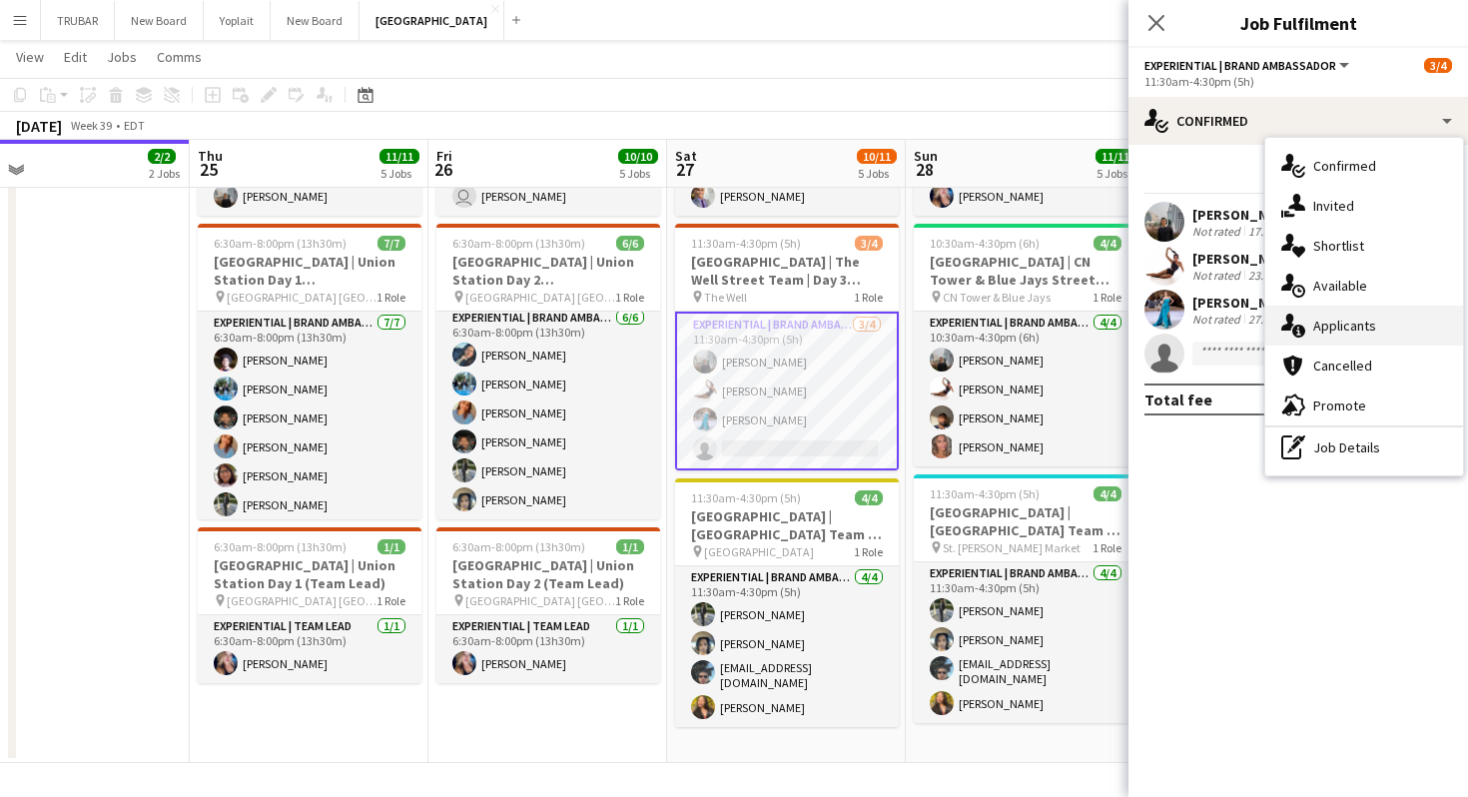
click at [1321, 318] on span "Applicants" at bounding box center [1344, 326] width 63 height 18
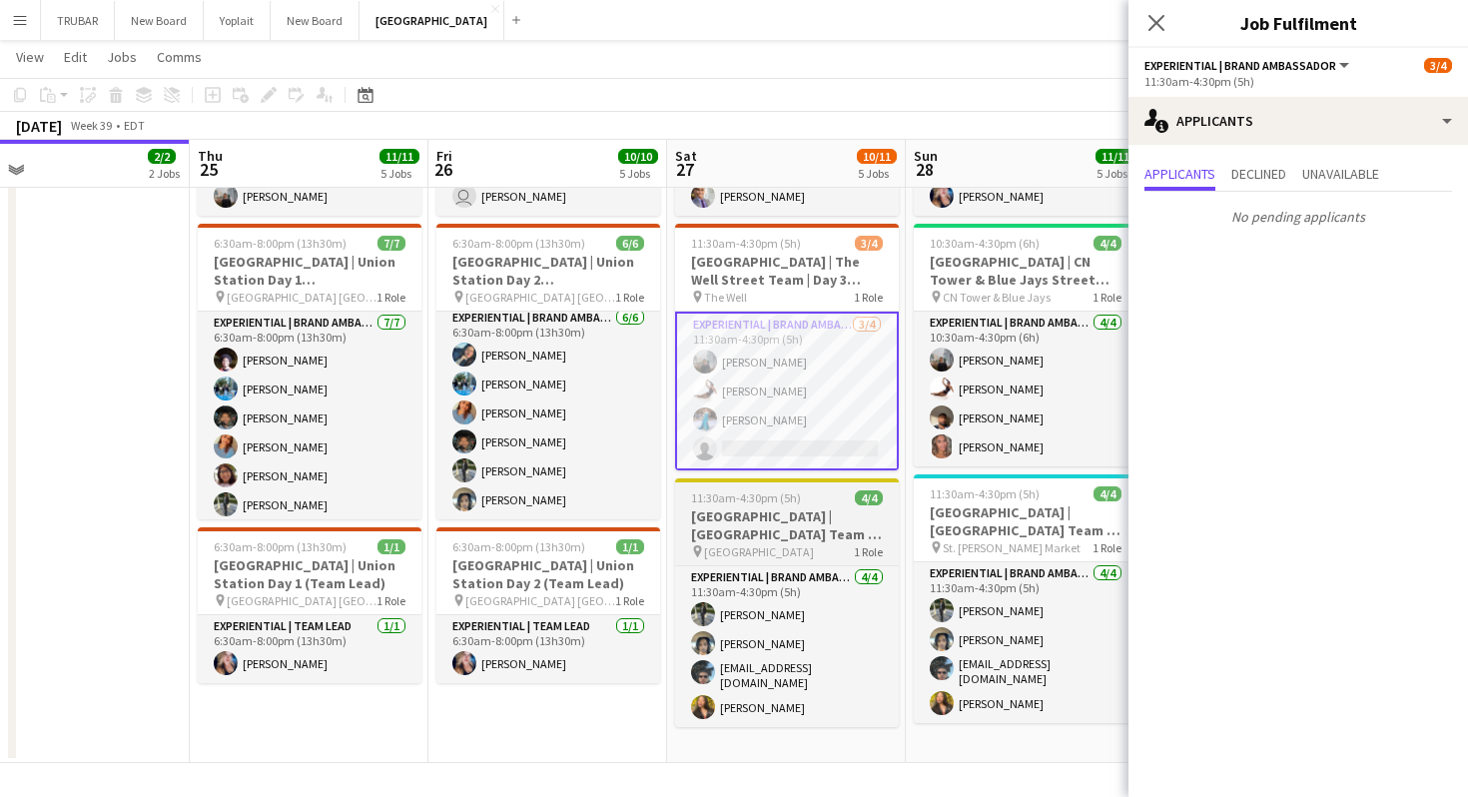
click at [836, 536] on h3 "[GEOGRAPHIC_DATA] | [GEOGRAPHIC_DATA] Team | Day 3 (Brand Ambassadors)" at bounding box center [787, 525] width 224 height 36
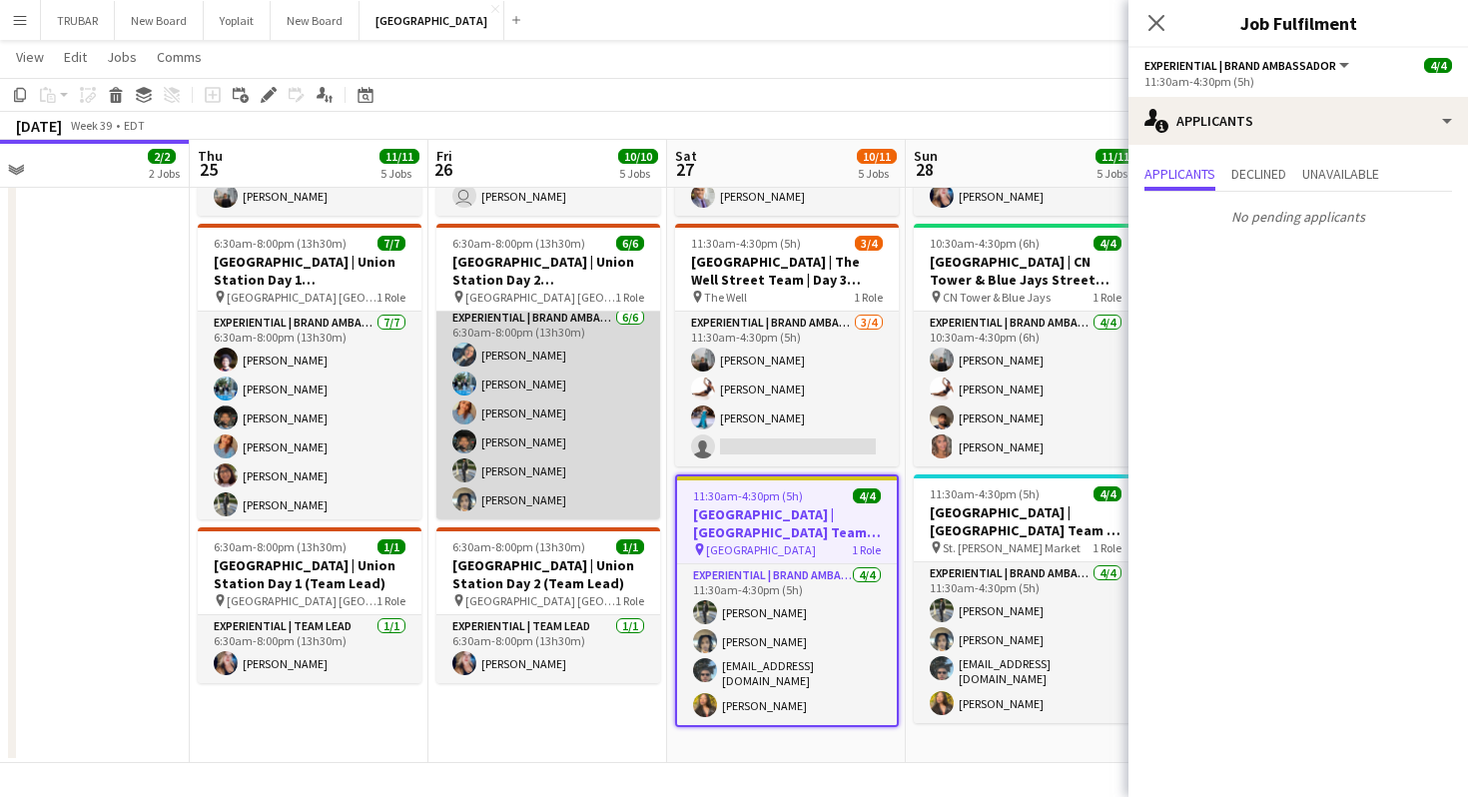
click at [537, 452] on app-card-role "Experiential | Brand Ambassador [DATE] 6:30am-8:00pm (13h30m) [PERSON_NAME] [PE…" at bounding box center [548, 413] width 224 height 213
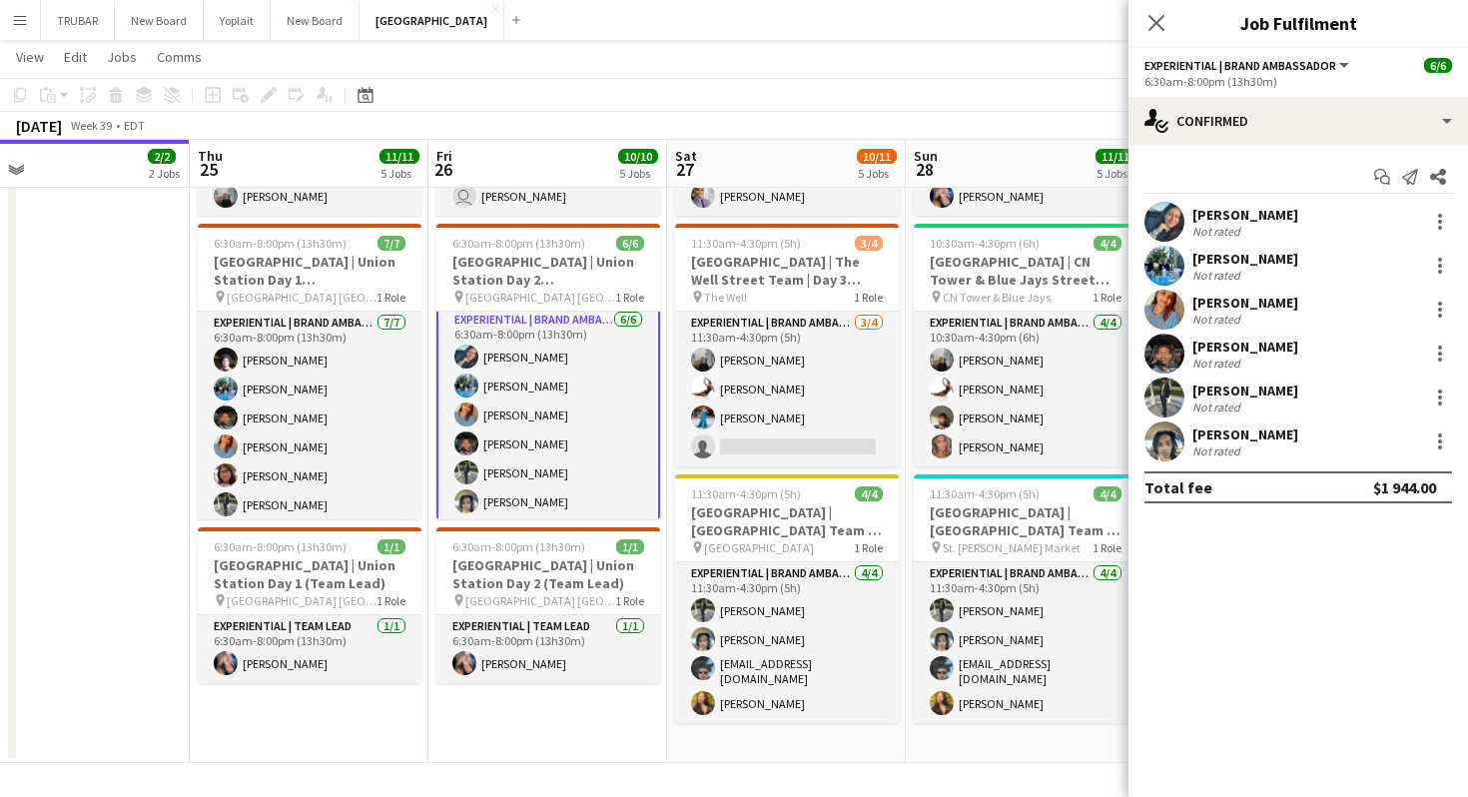
scroll to position [7, 0]
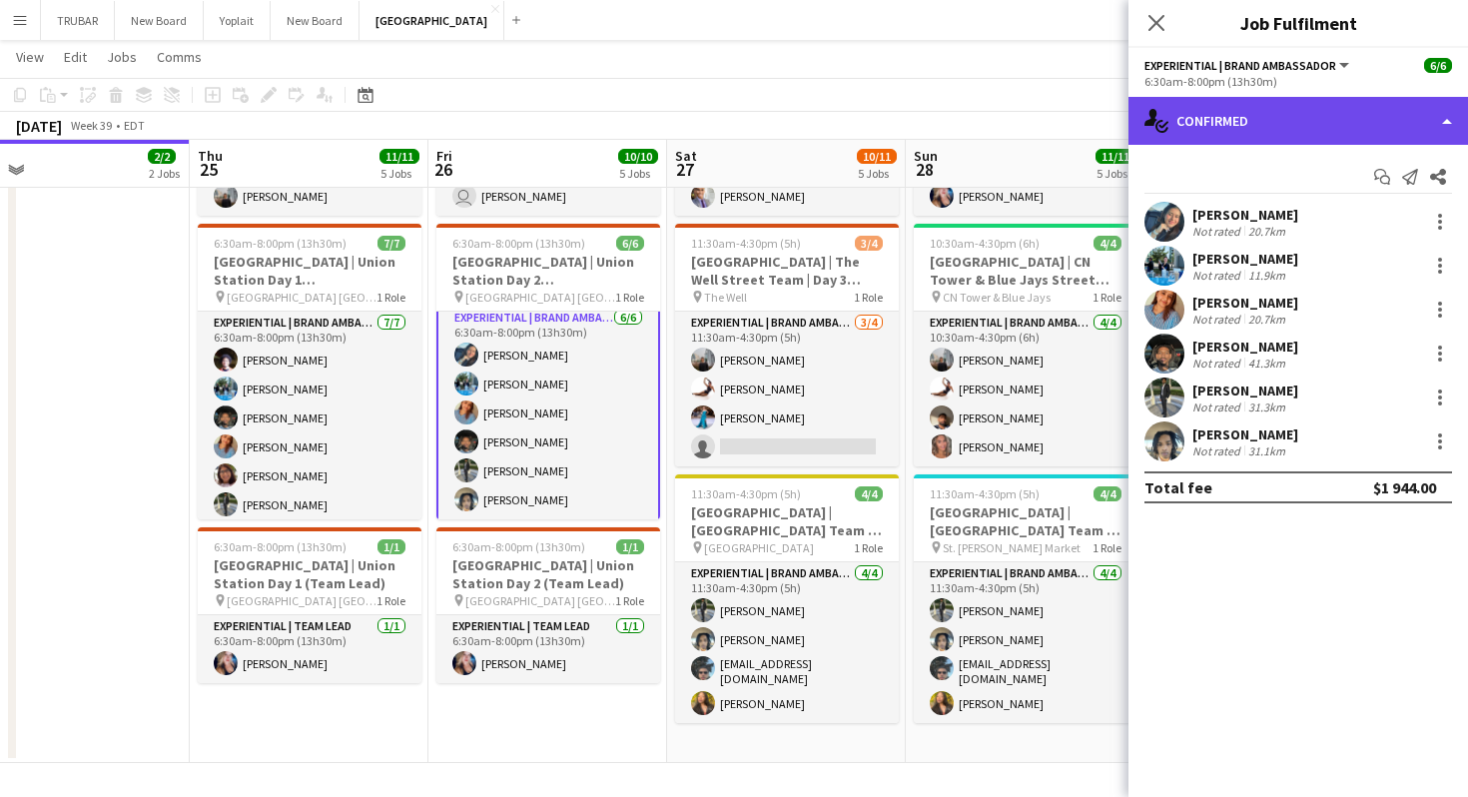
click at [1224, 142] on div "single-neutral-actions-check-2 Confirmed" at bounding box center [1299, 121] width 340 height 48
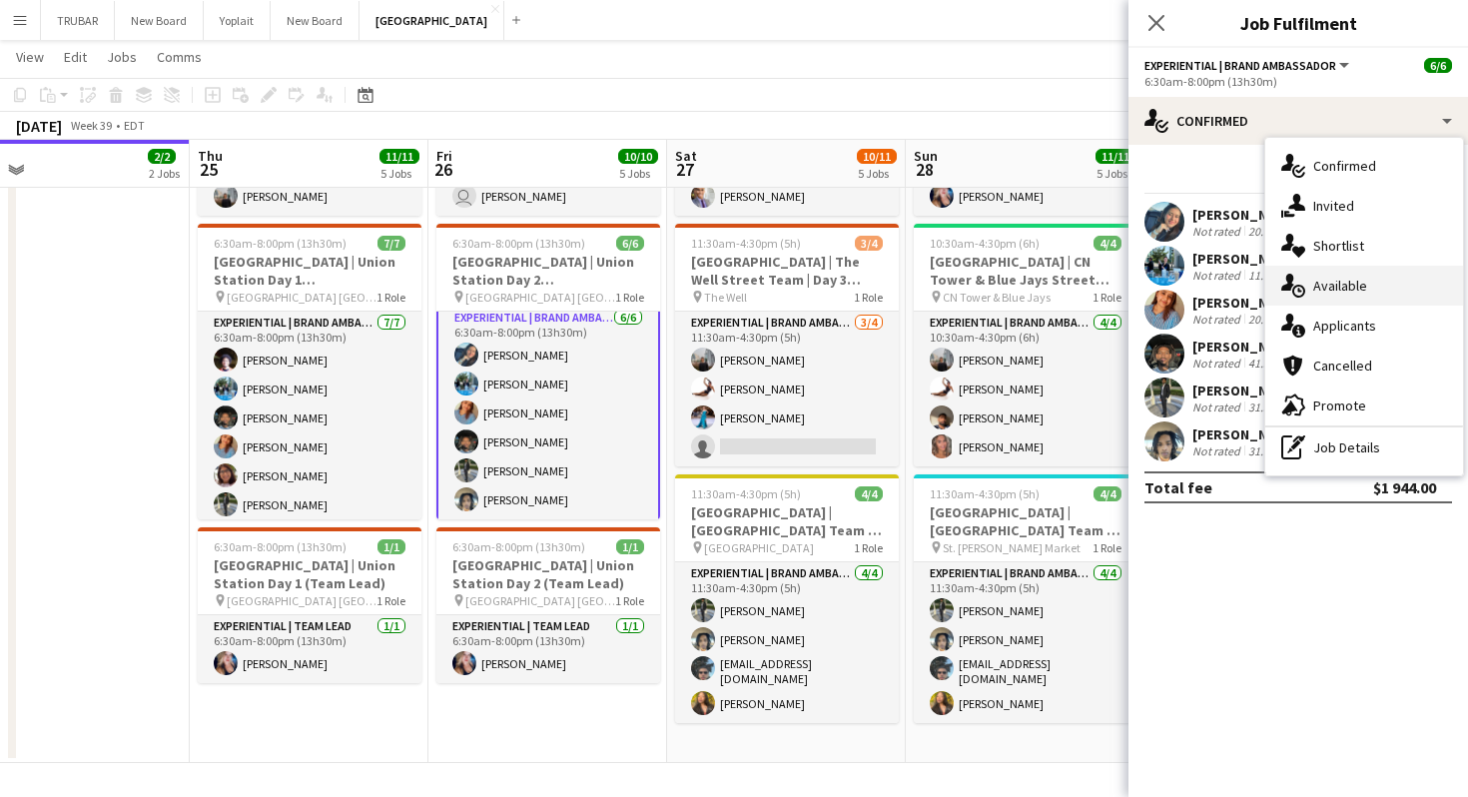
click at [1318, 277] on span "Available" at bounding box center [1340, 286] width 54 height 18
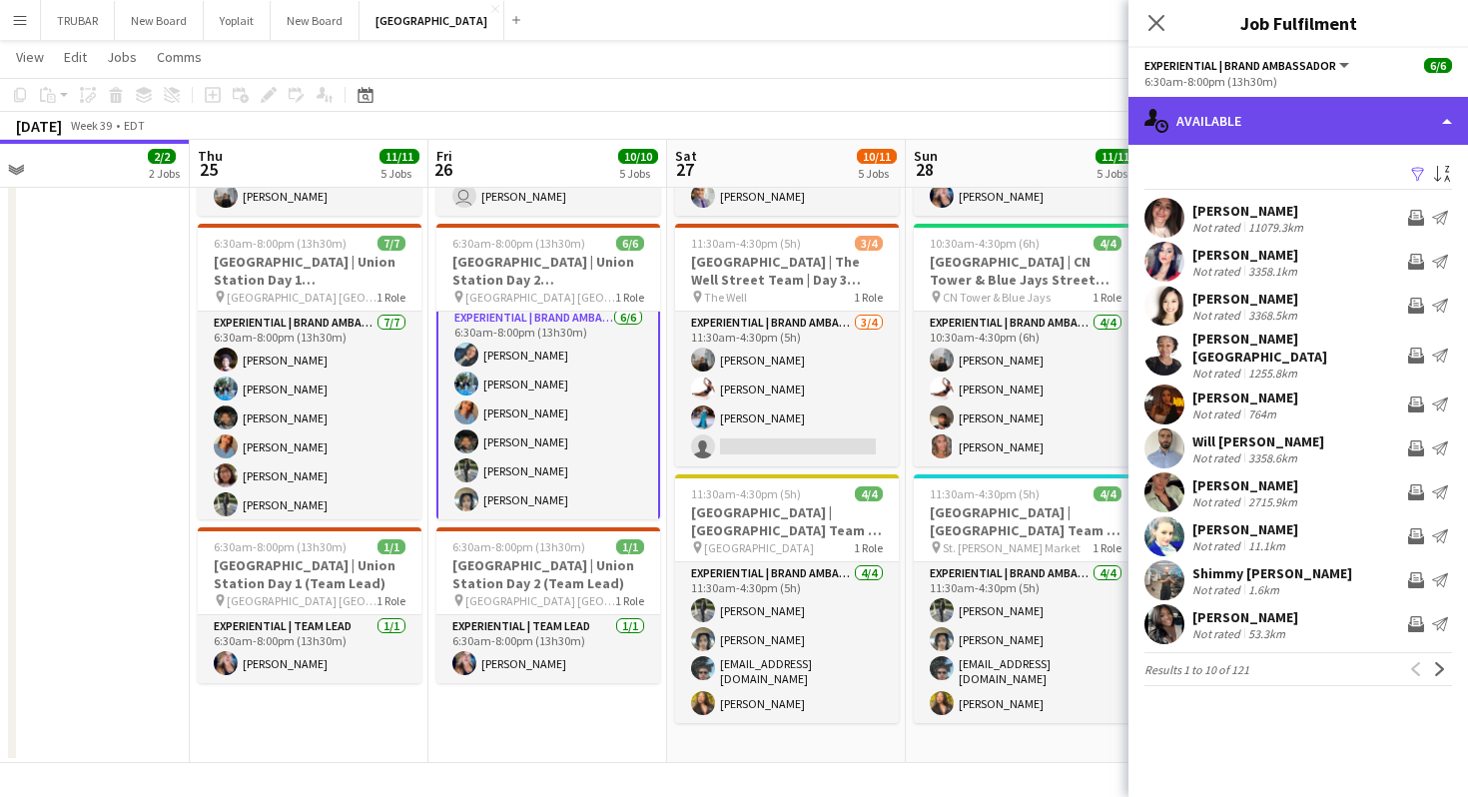
click at [1246, 120] on div "single-neutral-actions-upload Available" at bounding box center [1299, 121] width 340 height 48
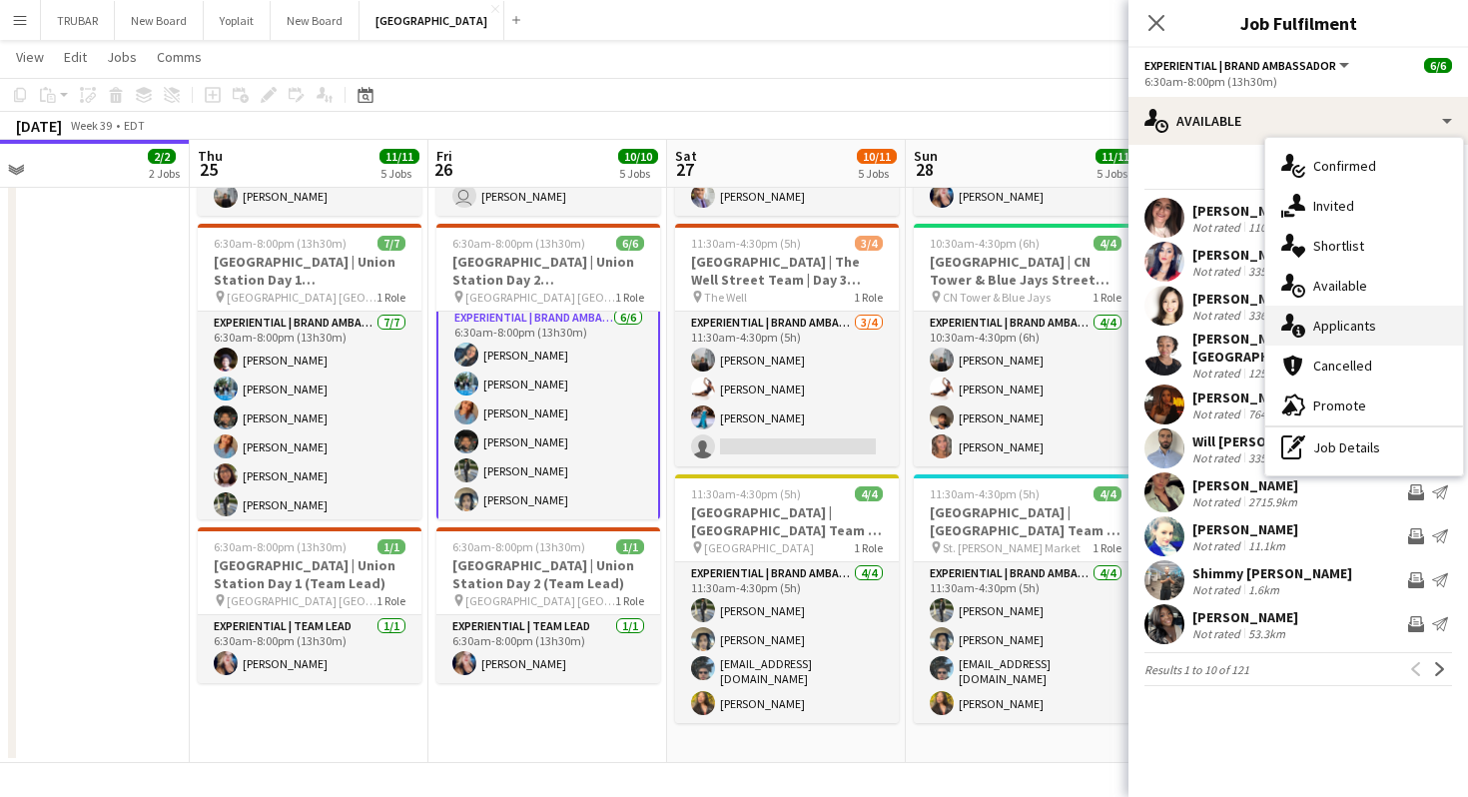
click at [1323, 325] on span "Applicants" at bounding box center [1344, 326] width 63 height 18
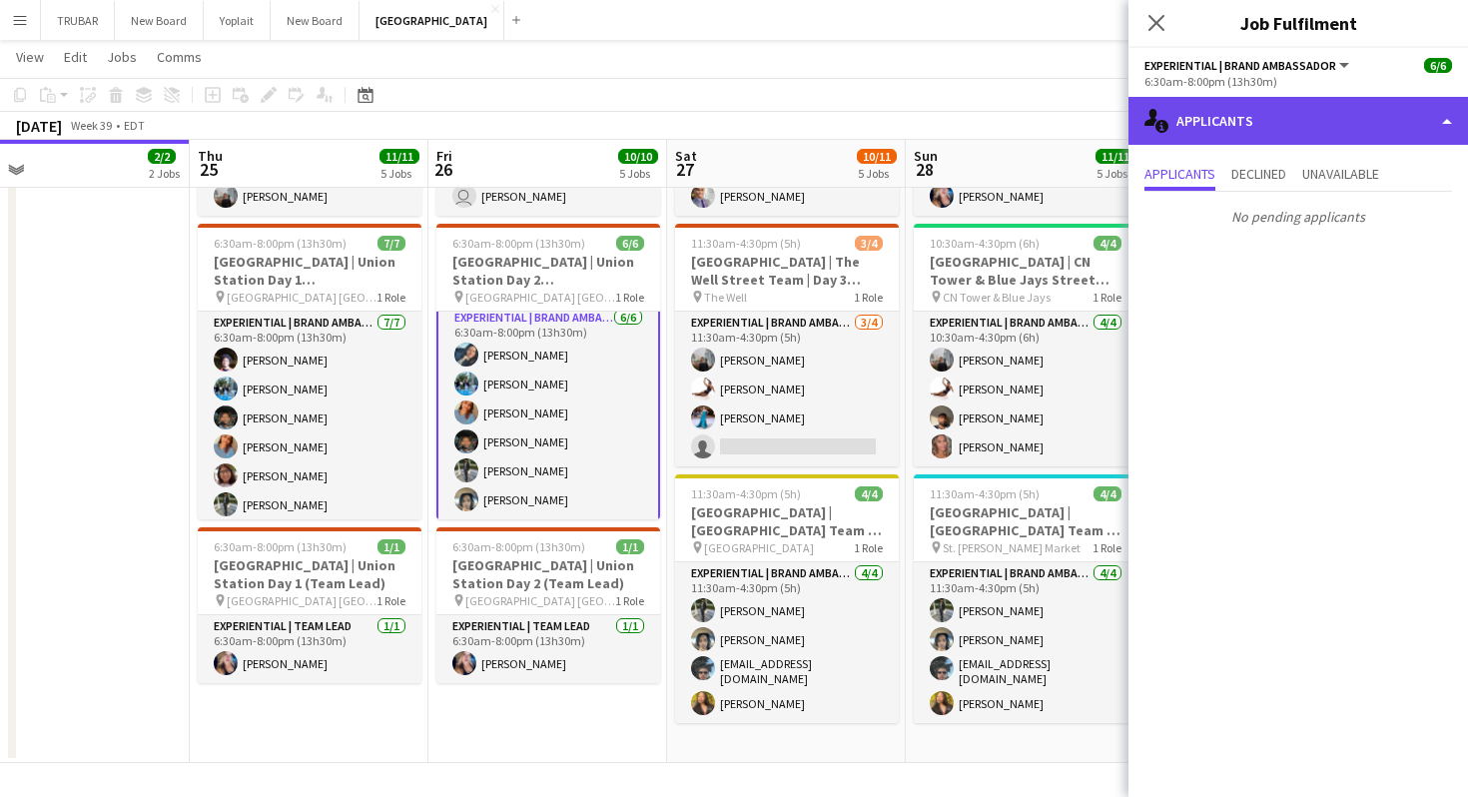
click at [1224, 121] on div "single-neutral-actions-information Applicants" at bounding box center [1299, 121] width 340 height 48
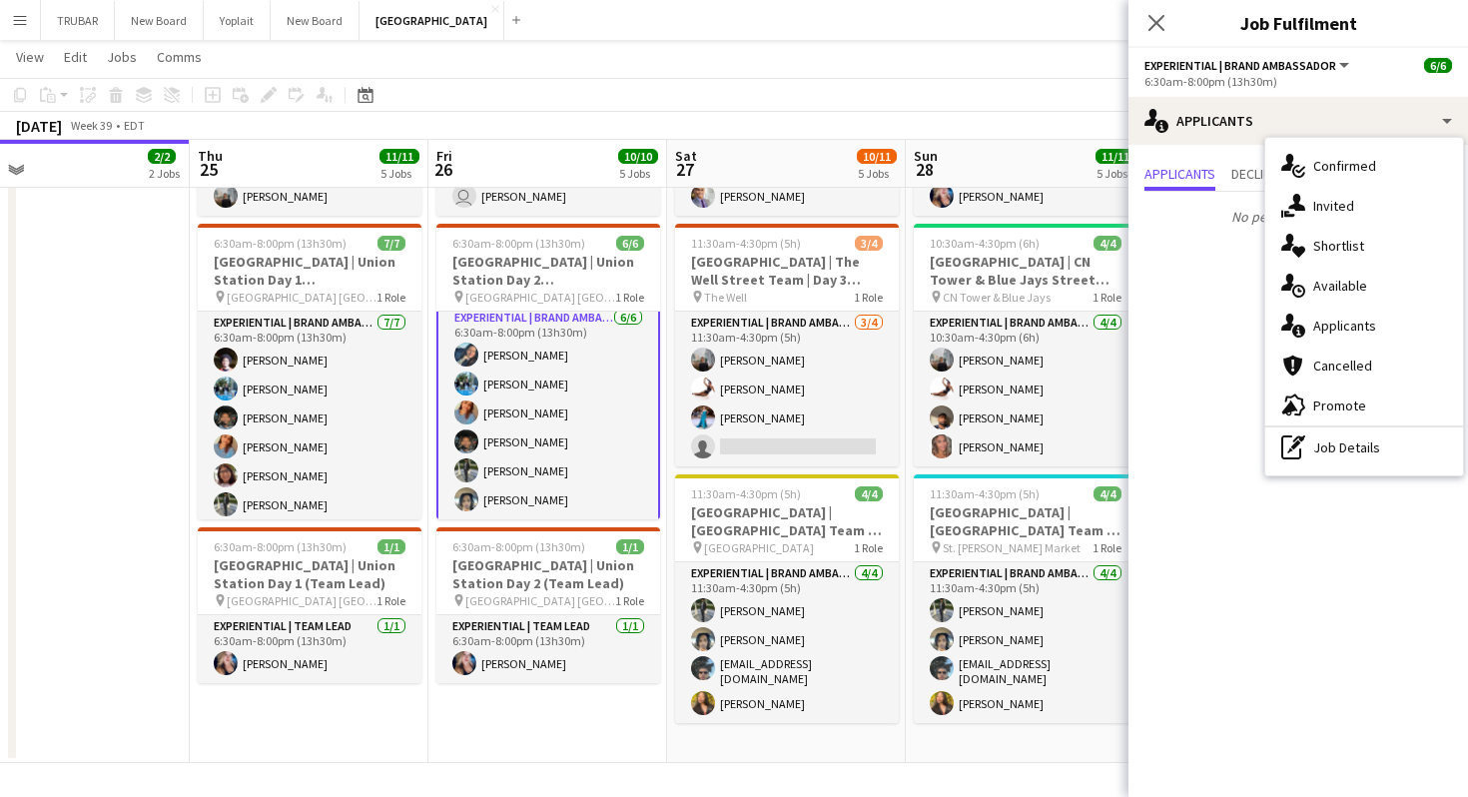
click at [1187, 287] on mat-expansion-panel "users2 Applicants Applicants Declined Unavailable No pending applicants" at bounding box center [1299, 471] width 340 height 652
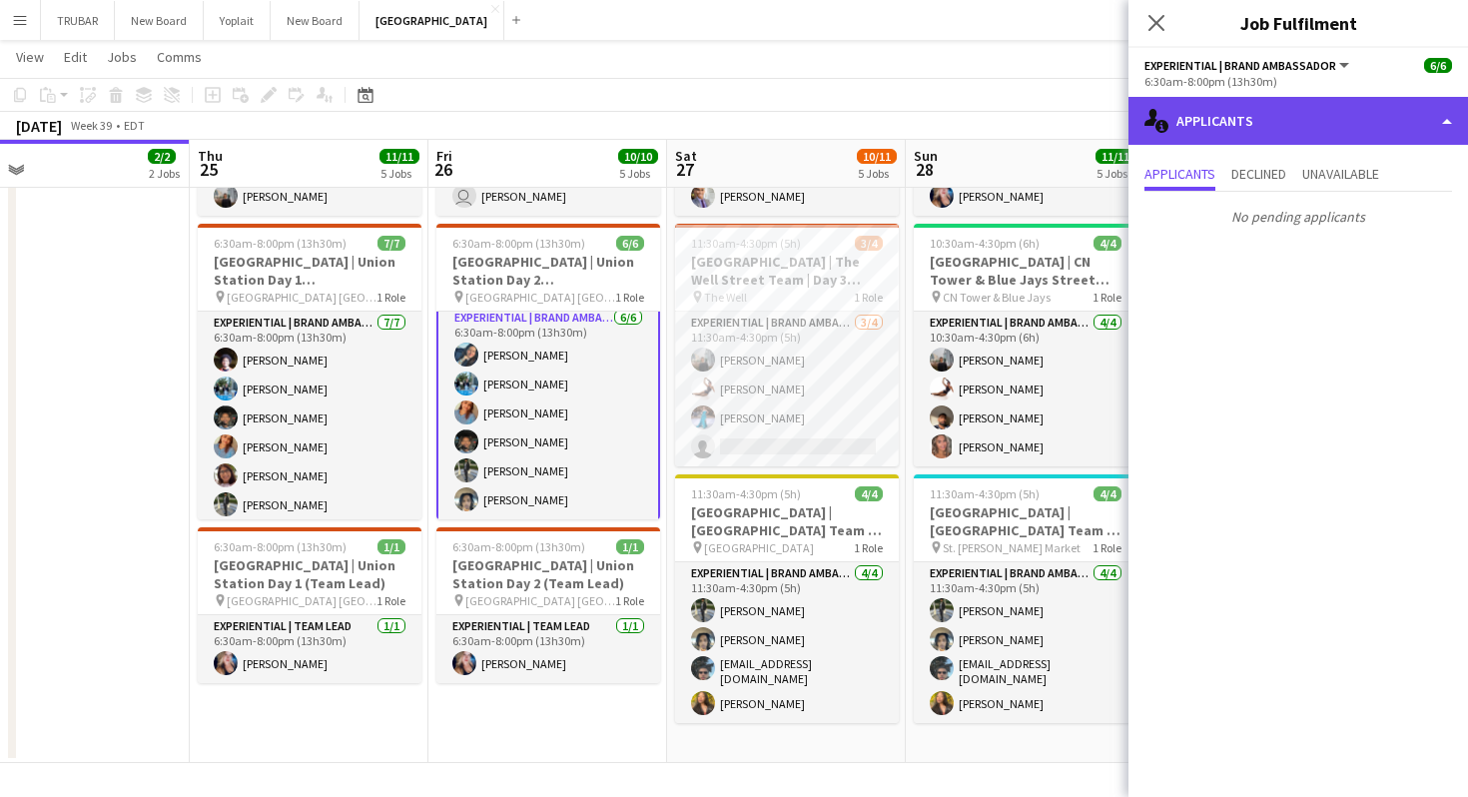
click at [1221, 123] on div "single-neutral-actions-information Applicants" at bounding box center [1299, 121] width 340 height 48
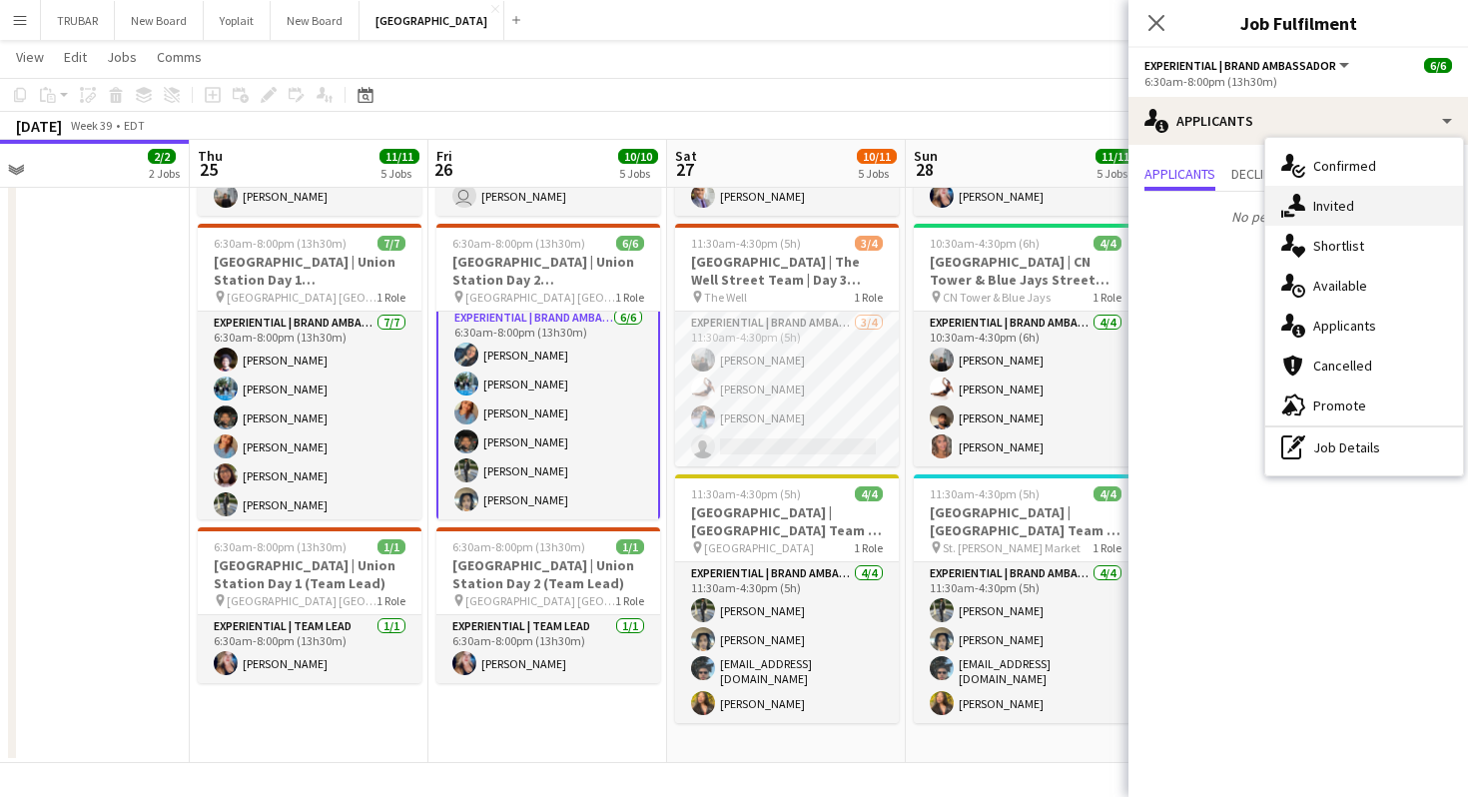
click at [1321, 203] on span "Invited" at bounding box center [1333, 206] width 41 height 18
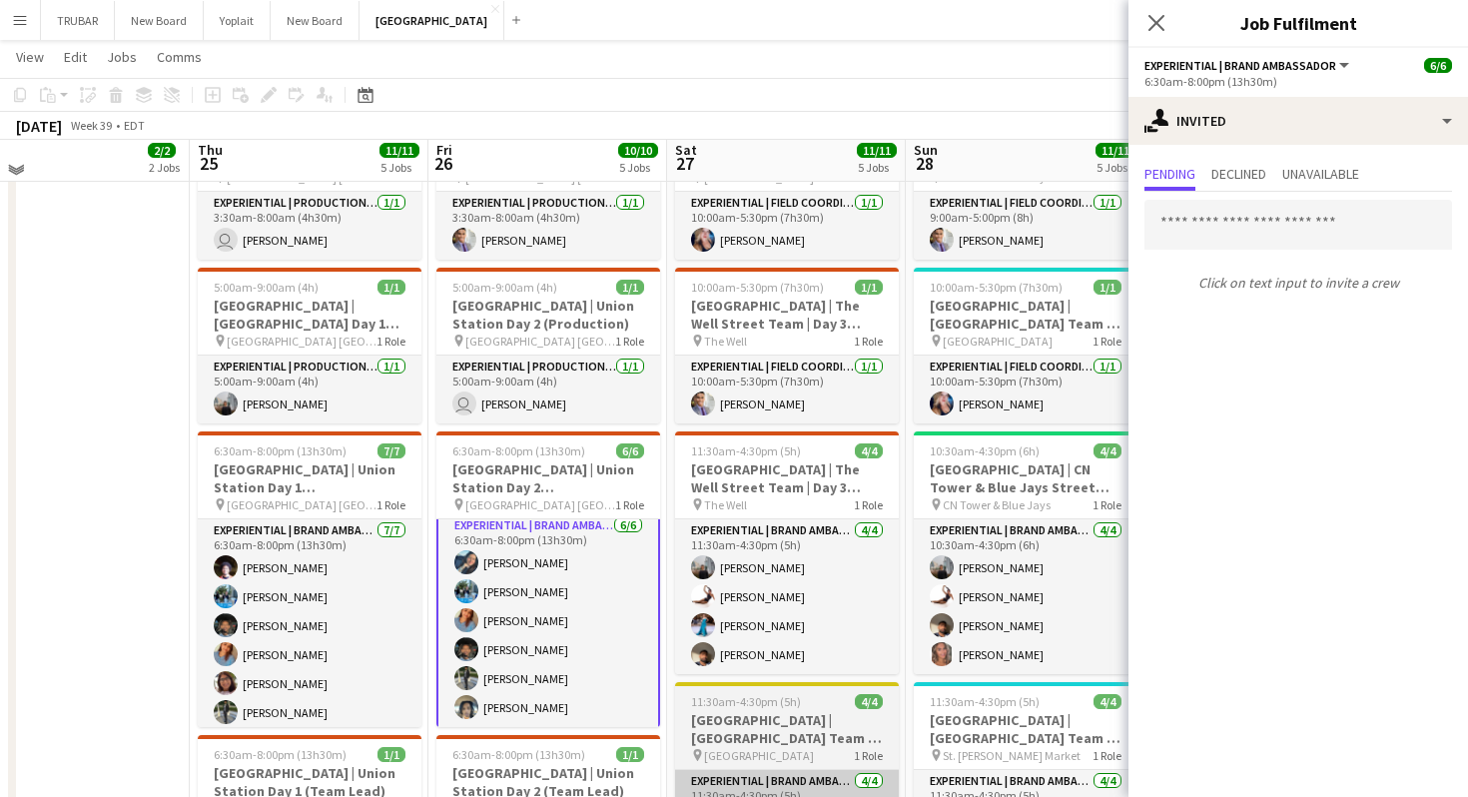
scroll to position [524, 0]
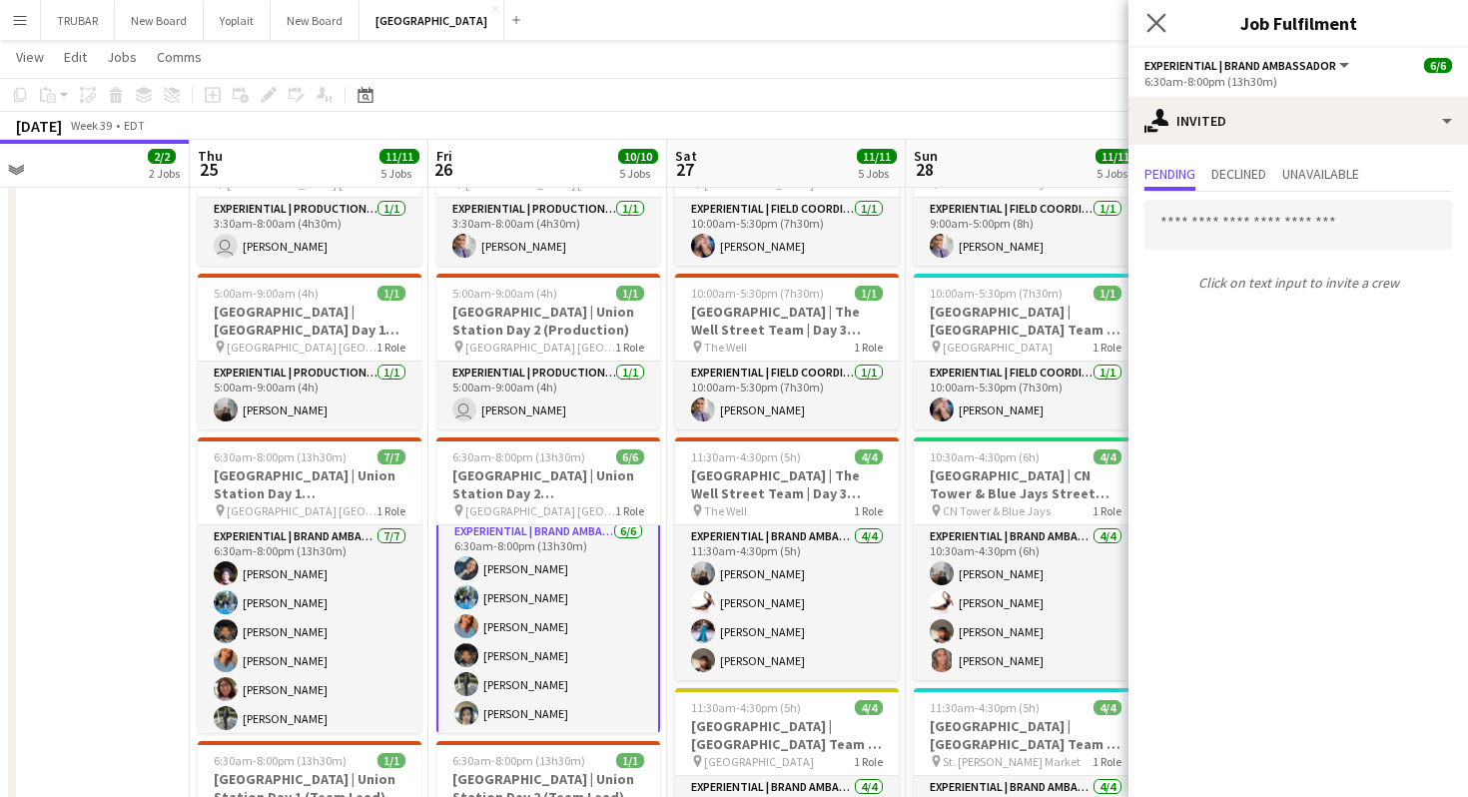
click at [1156, 10] on app-icon "Close pop-in" at bounding box center [1157, 23] width 29 height 29
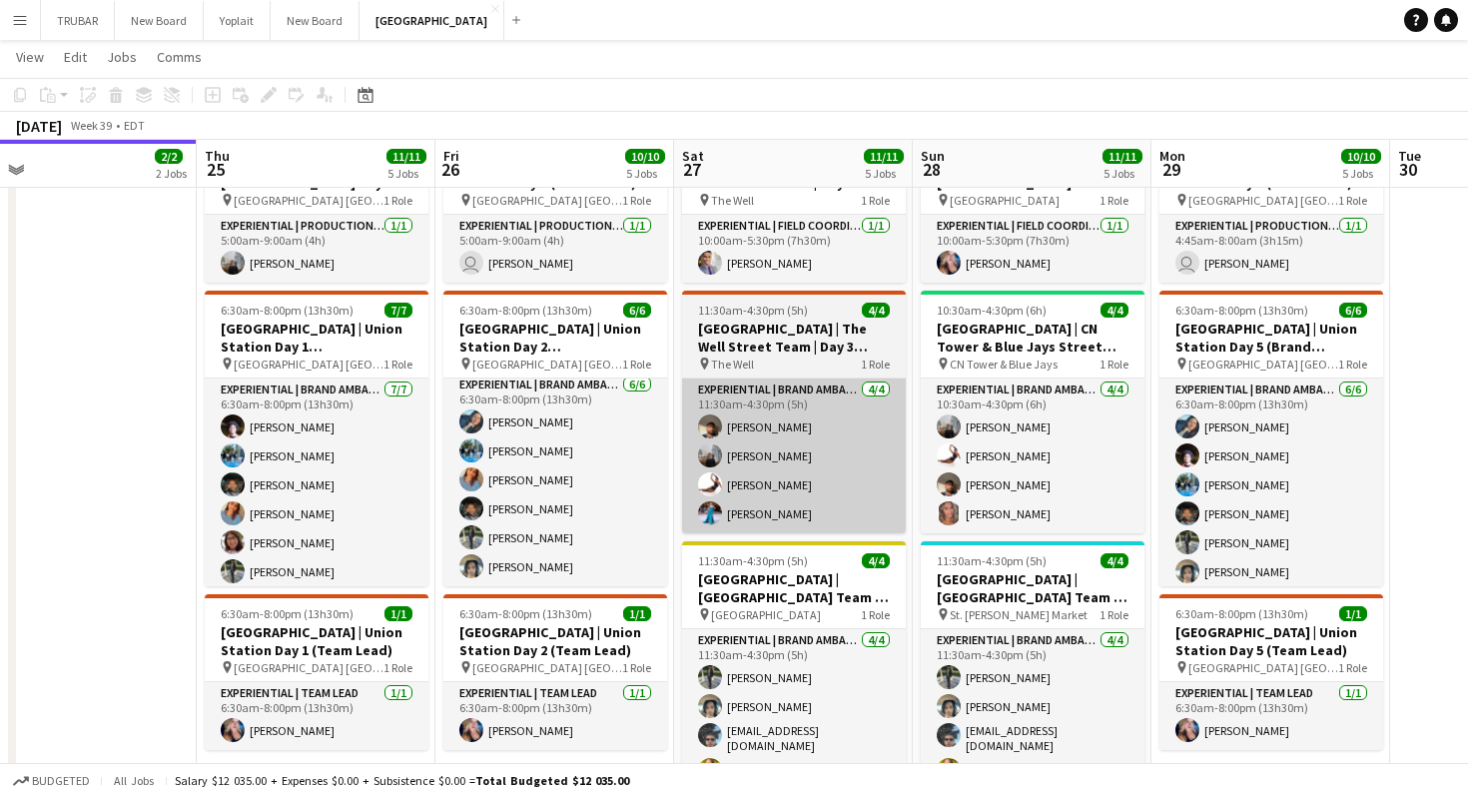
scroll to position [738, 0]
